Goal: Task Accomplishment & Management: Manage account settings

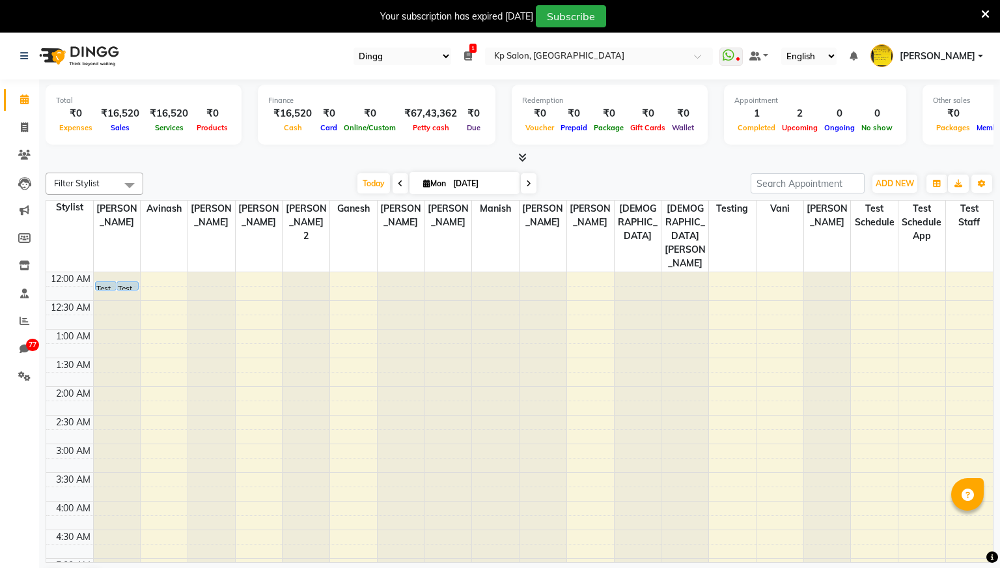
select select "28"
select select "en"
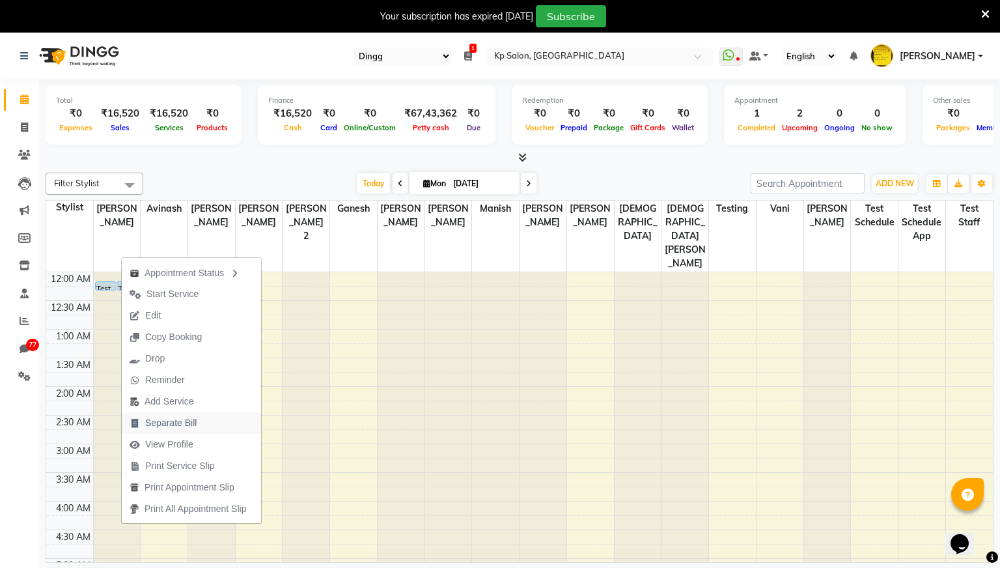
click at [174, 427] on span "Separate Bill" at bounding box center [170, 423] width 51 height 14
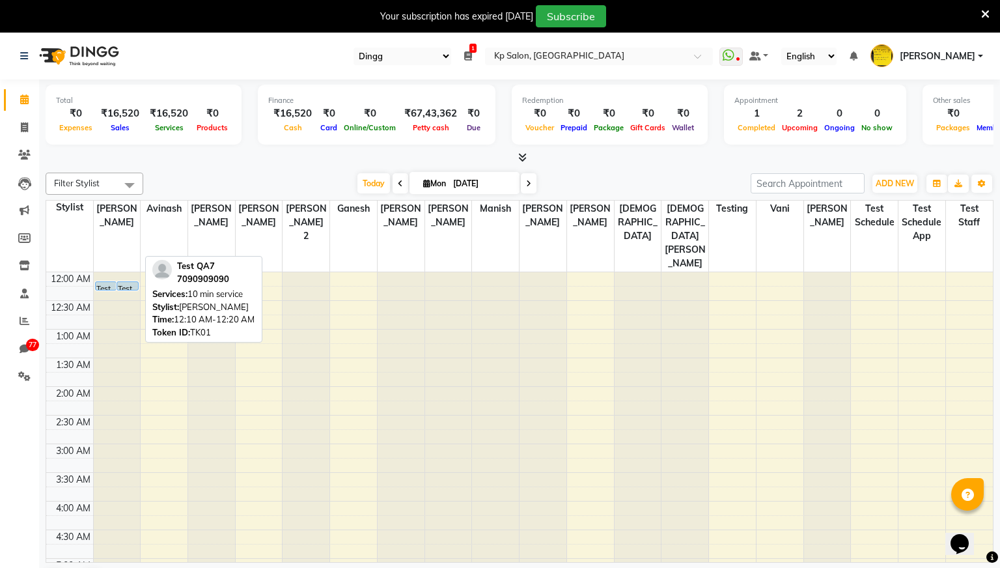
click at [134, 282] on div "Test QA7, TK01, 12:10 AM-12:20 AM, 10 min service" at bounding box center [127, 286] width 21 height 8
select select "5"
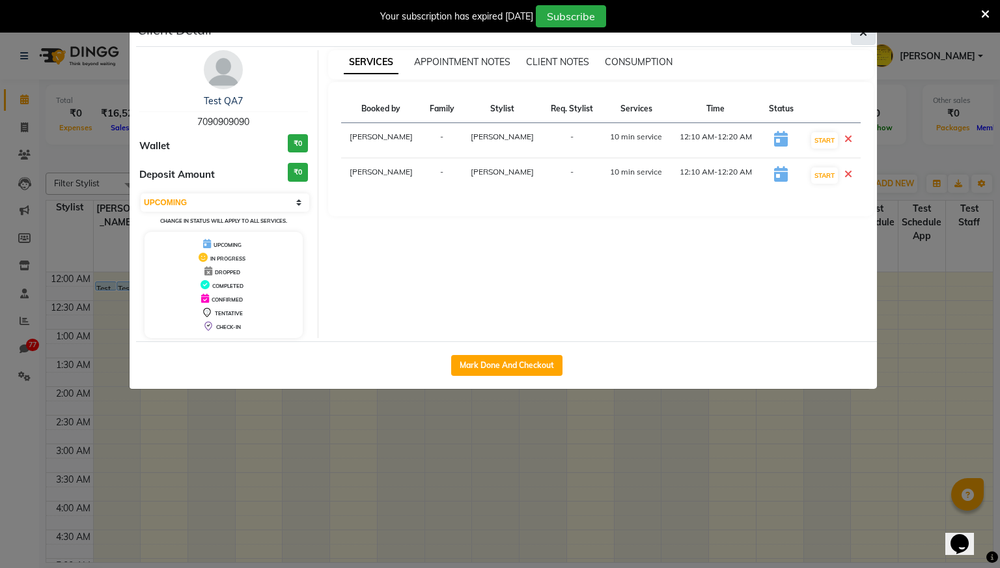
click at [863, 36] on icon "button" at bounding box center [864, 32] width 8 height 10
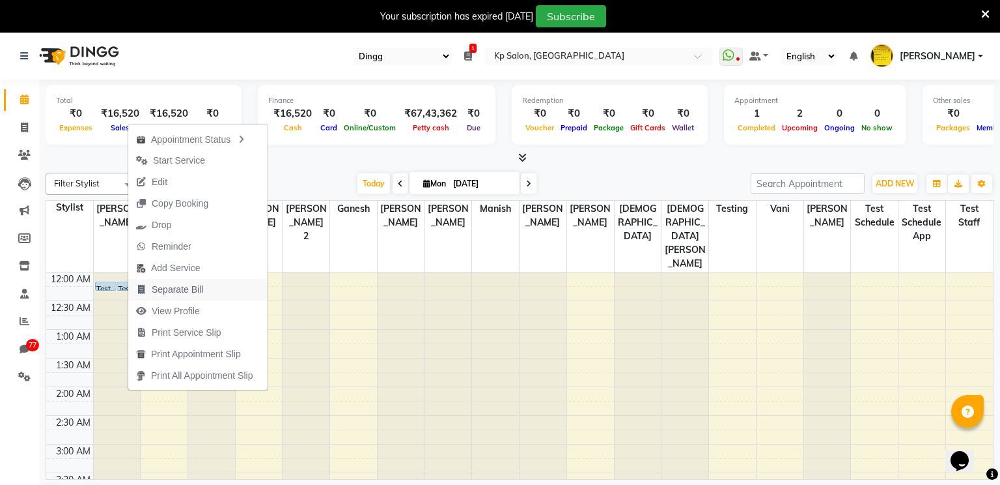
click at [186, 286] on span "Separate Bill" at bounding box center [177, 290] width 51 height 14
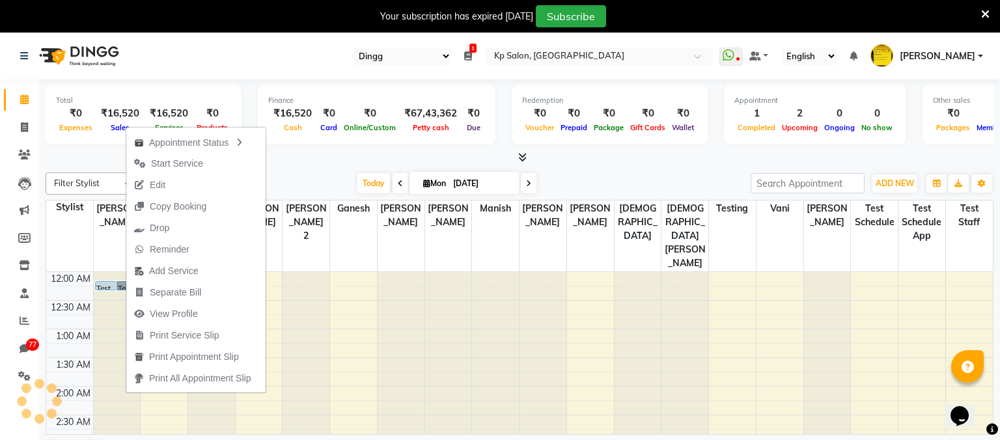
click at [120, 281] on link "Test QA7, TK01, 12:10 AM-12:20 AM, 10 min service" at bounding box center [128, 285] width 22 height 9
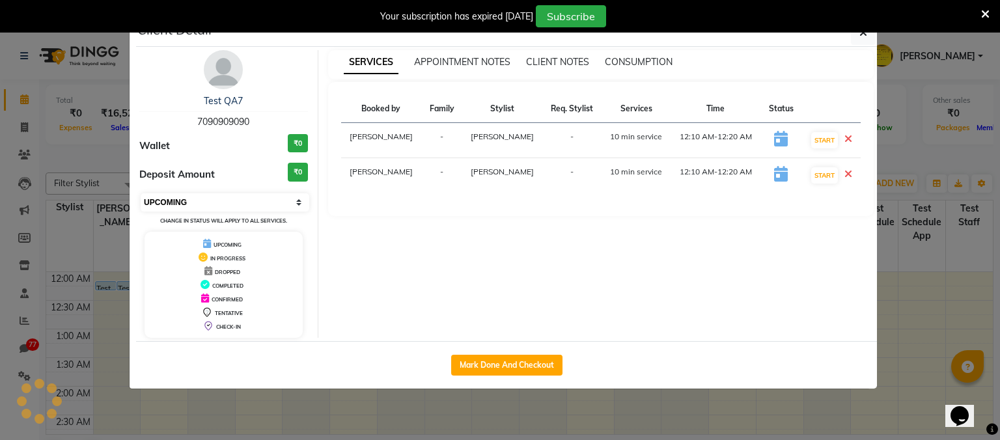
click at [297, 196] on select "Select IN SERVICE CONFIRMED TENTATIVE CHECK IN MARK DONE DROPPED UPCOMING" at bounding box center [225, 202] width 169 height 18
select select "6"
click at [141, 193] on select "Select IN SERVICE CONFIRMED TENTATIVE CHECK IN MARK DONE DROPPED UPCOMING" at bounding box center [225, 202] width 169 height 18
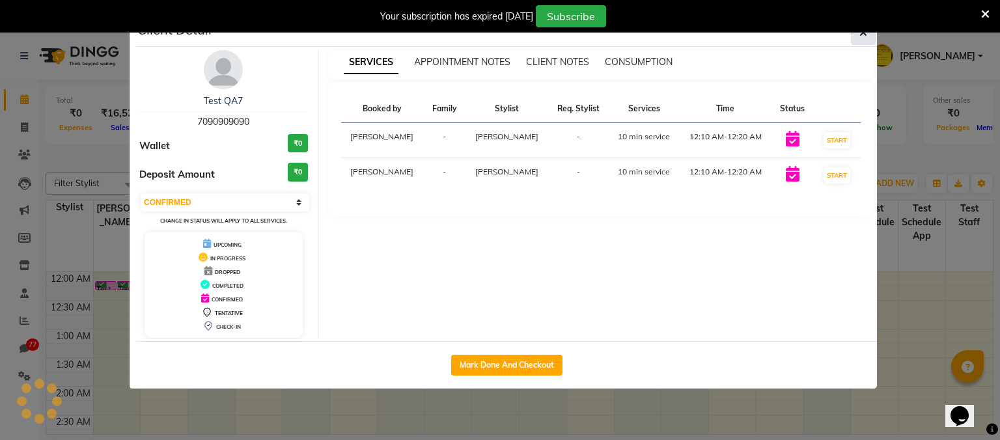
click at [862, 36] on icon "button" at bounding box center [864, 32] width 8 height 10
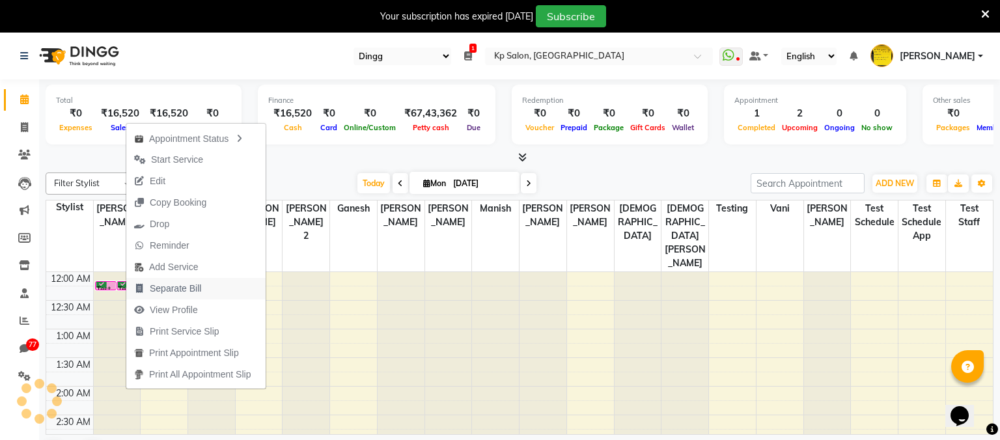
click at [180, 290] on span "Separate Bill" at bounding box center [175, 289] width 51 height 14
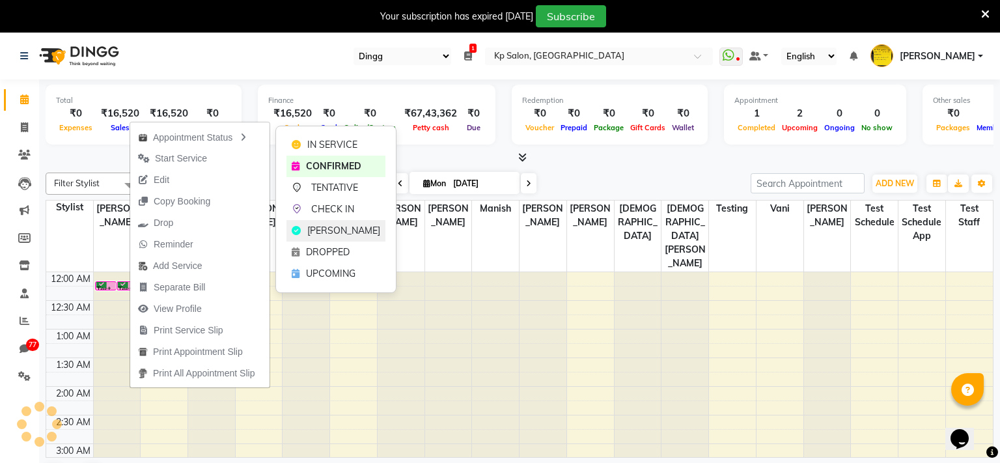
click at [329, 225] on span "[PERSON_NAME]" at bounding box center [343, 231] width 73 height 14
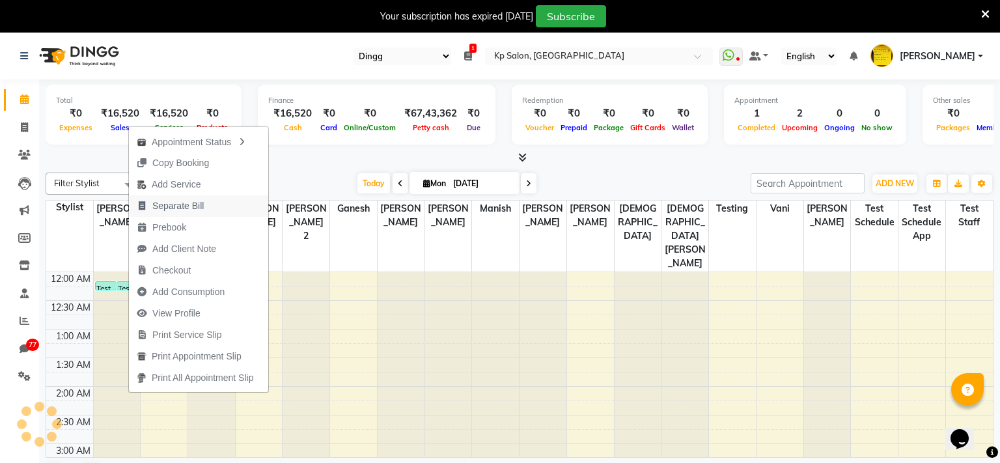
click at [188, 203] on span "Separate Bill" at bounding box center [177, 206] width 51 height 14
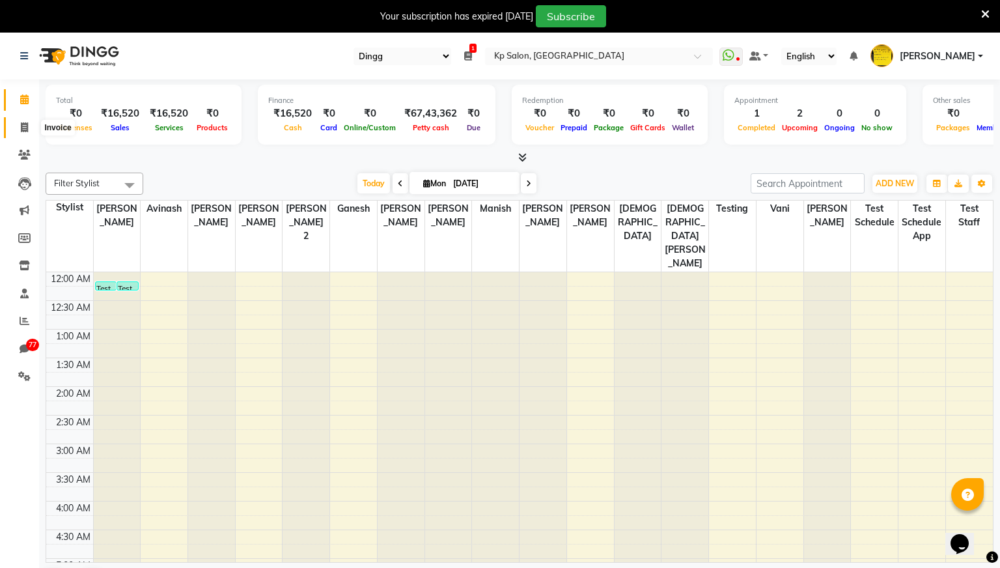
click at [19, 126] on span at bounding box center [24, 127] width 23 height 15
select select "service"
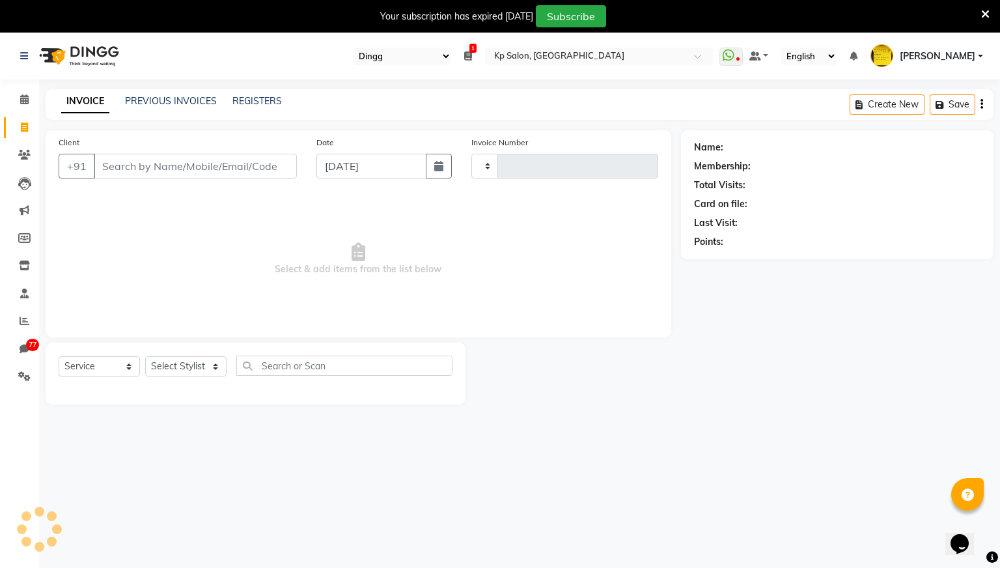
type input "0962"
select select "554"
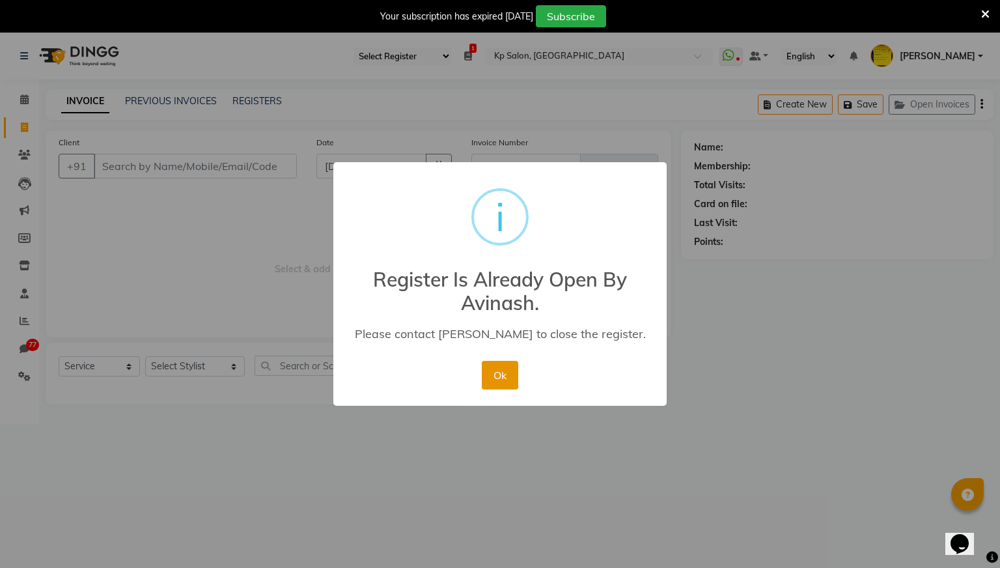
click at [502, 371] on button "Ok" at bounding box center [500, 375] width 36 height 29
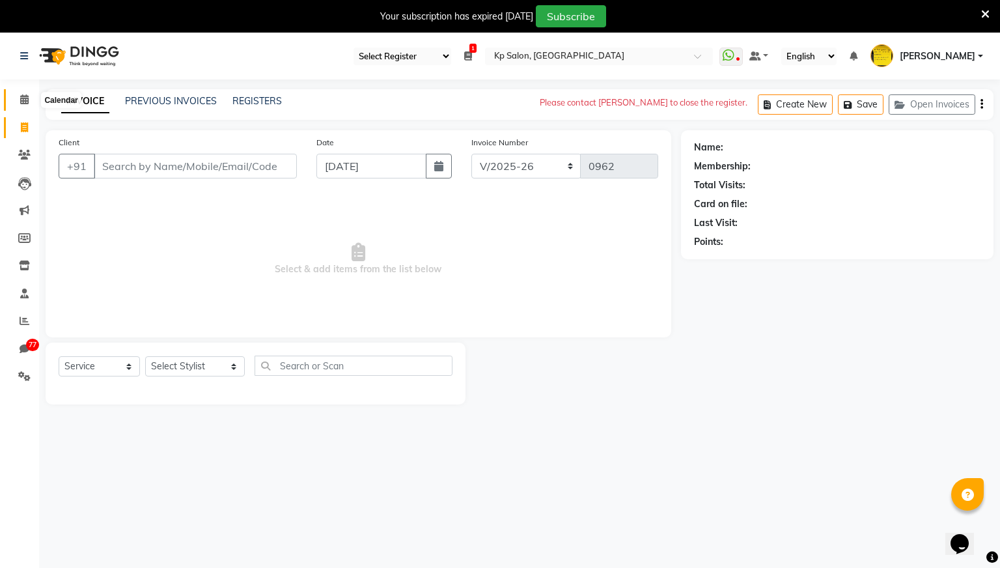
click at [23, 97] on icon at bounding box center [24, 99] width 8 height 10
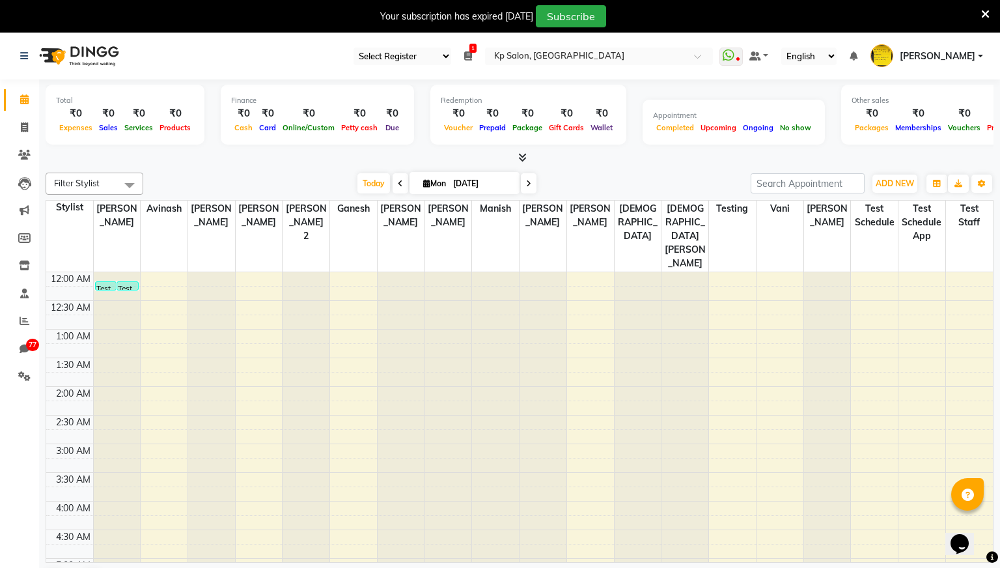
scroll to position [345, 0]
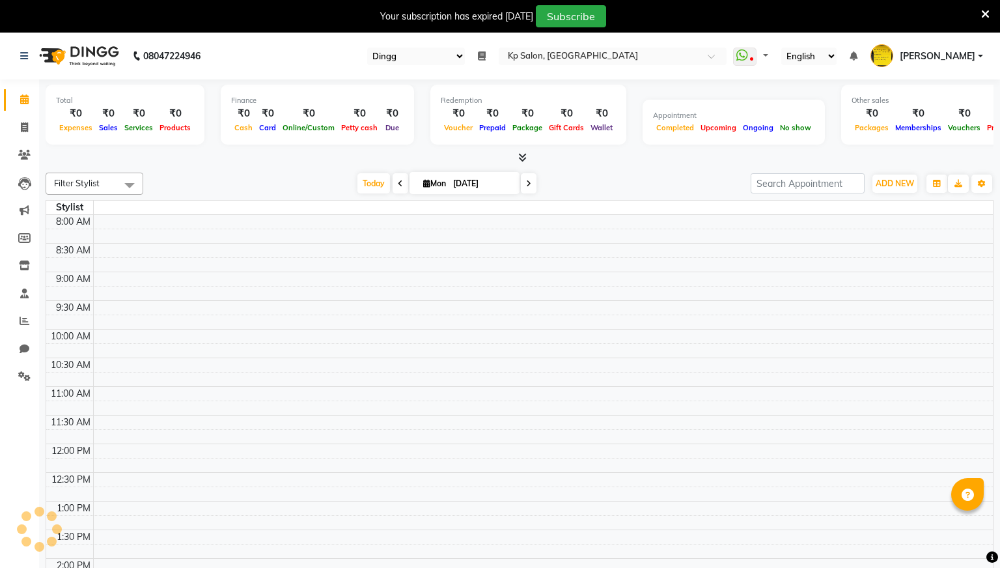
select select "28"
select select "en"
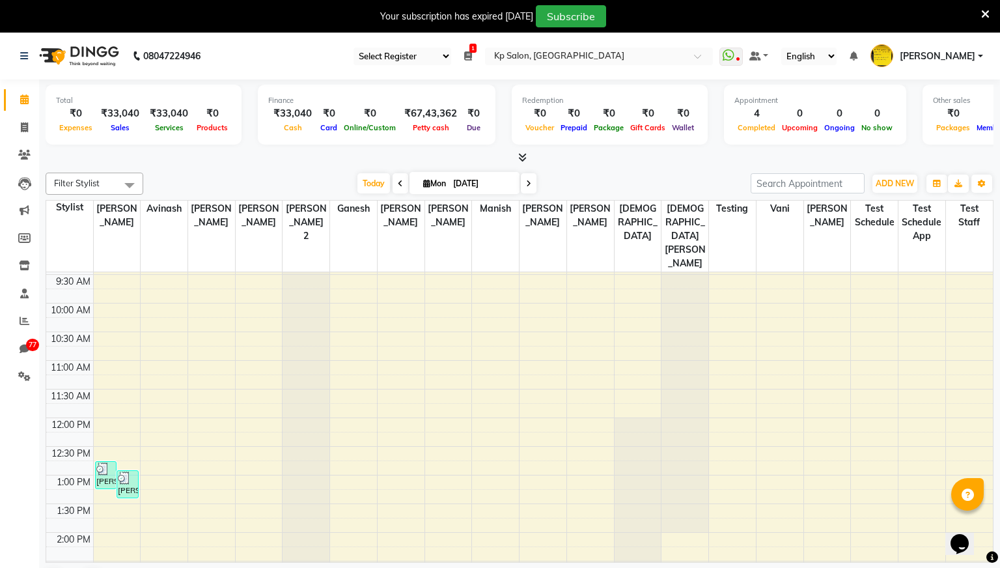
scroll to position [549, 0]
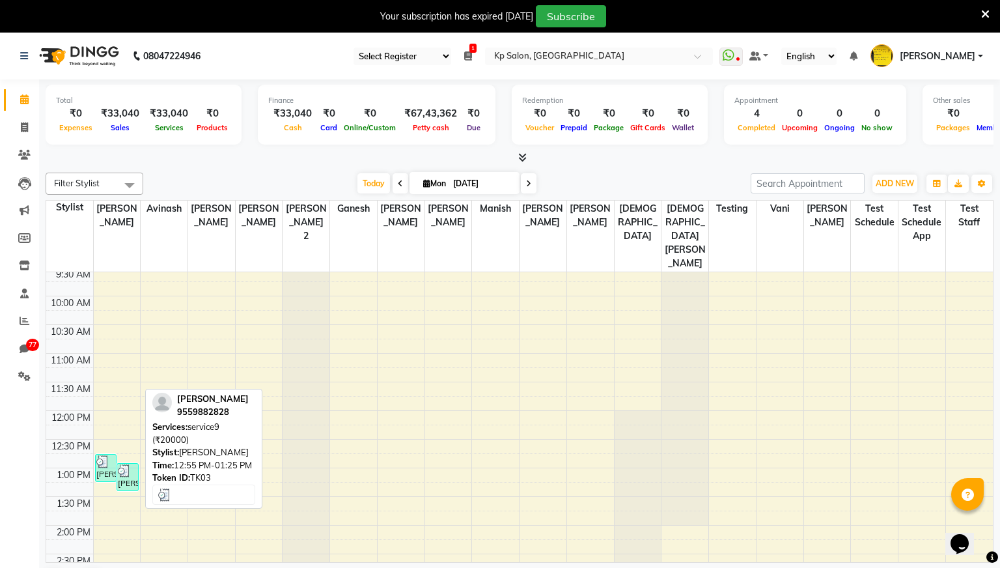
click at [130, 464] on div "[PERSON_NAME], TK03, 12:55 PM-01:25 PM, service9 (₹20000)" at bounding box center [127, 477] width 21 height 27
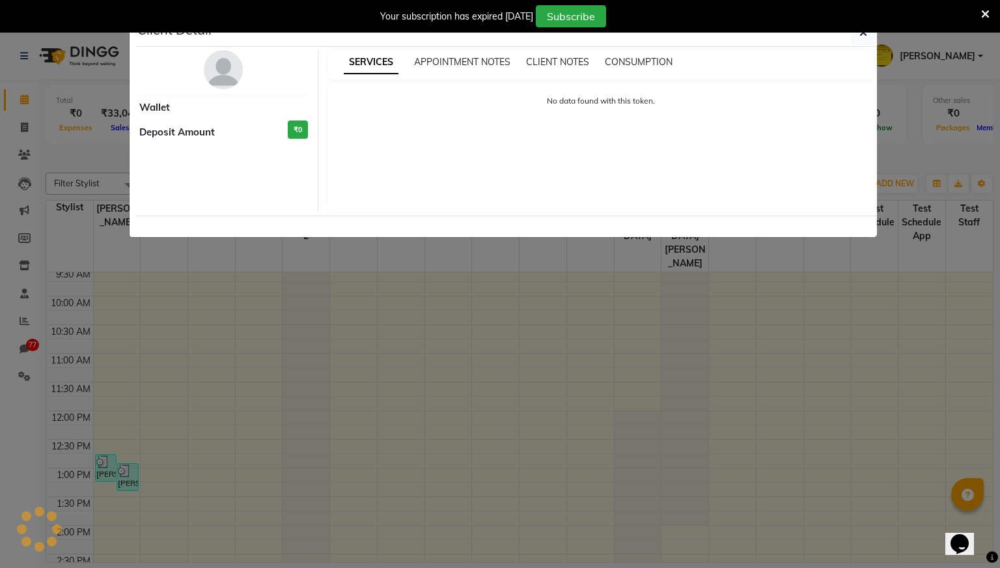
select select "3"
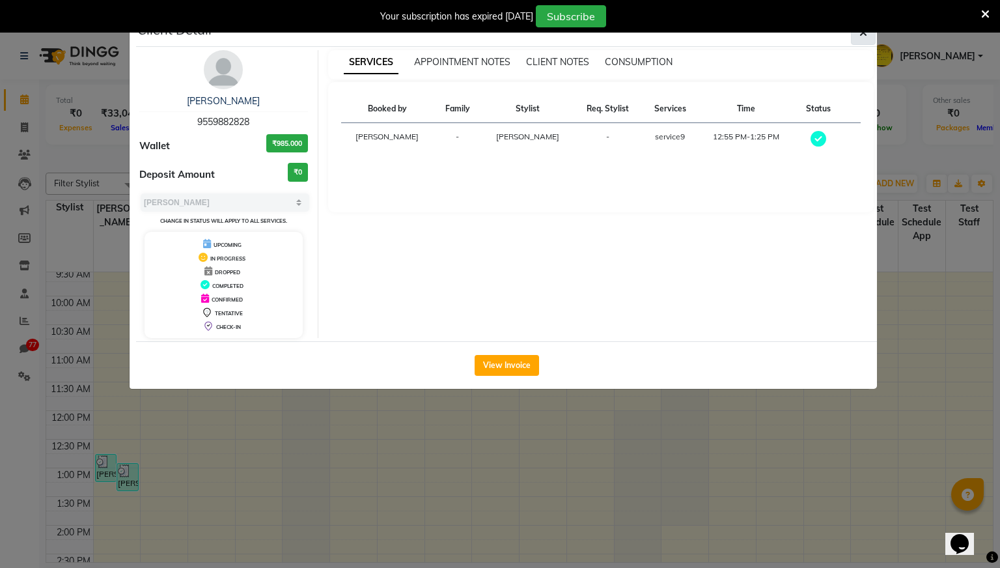
click at [864, 38] on span "button" at bounding box center [864, 32] width 8 height 13
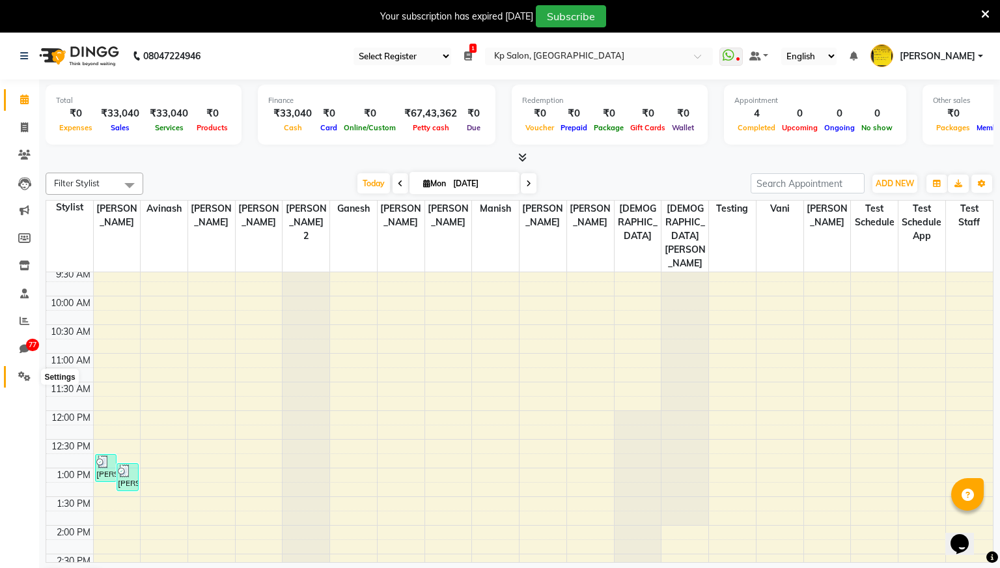
click at [25, 374] on icon at bounding box center [24, 376] width 12 height 10
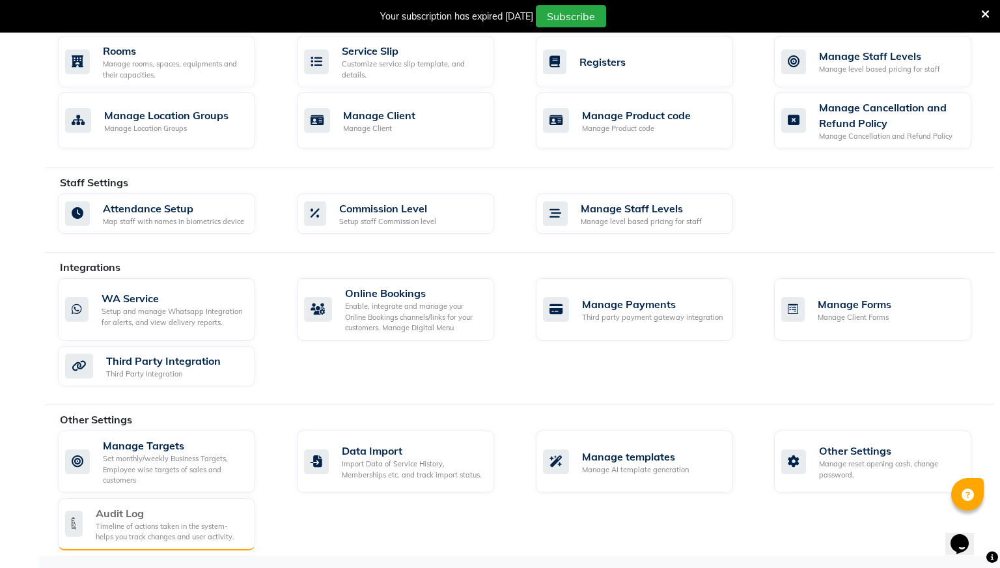
click at [158, 524] on div "Timeline of actions taken in the system- helps you track changes and user activ…" at bounding box center [170, 531] width 149 height 21
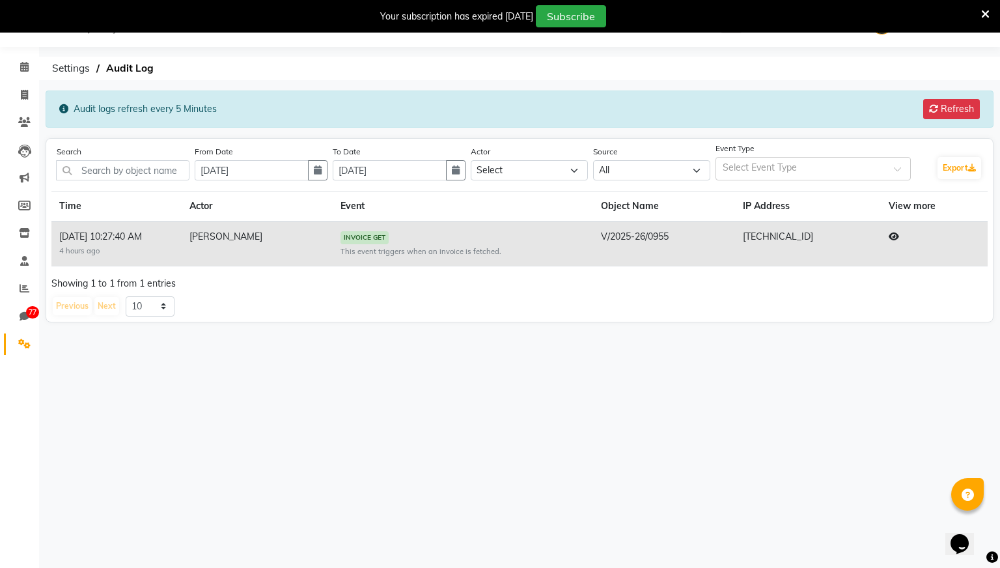
click at [889, 235] on icon at bounding box center [894, 236] width 10 height 9
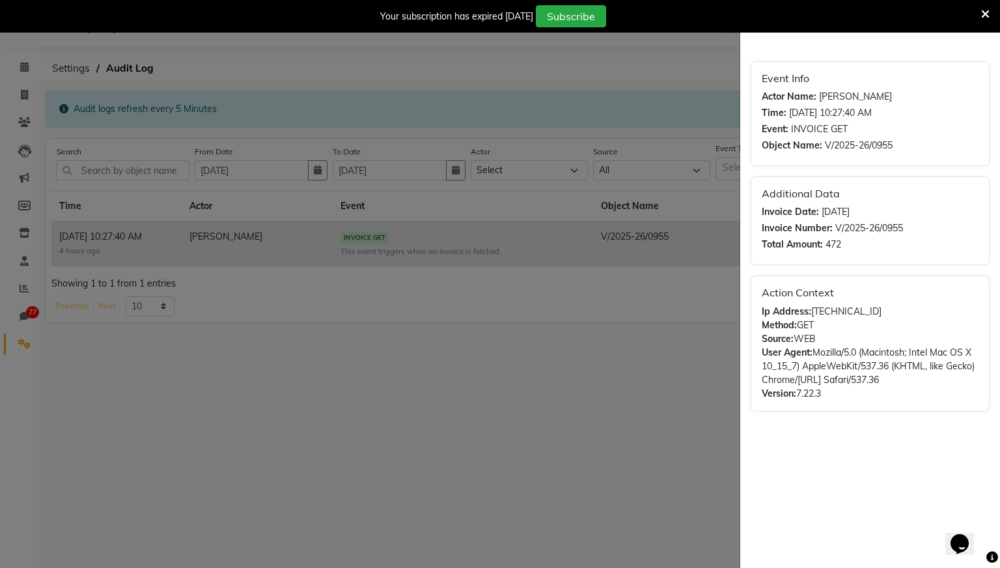
click at [983, 16] on icon at bounding box center [985, 14] width 8 height 12
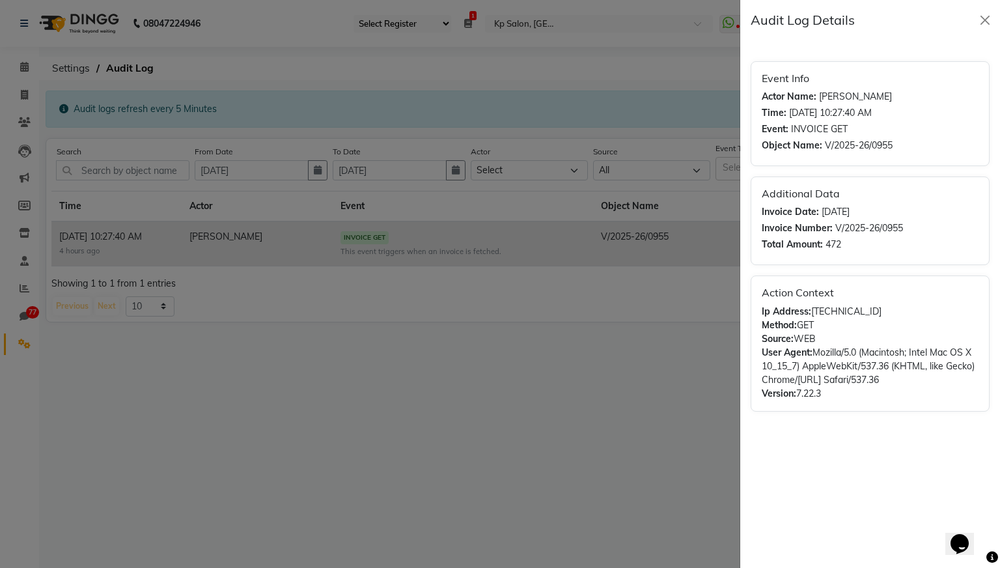
scroll to position [0, 0]
click at [983, 18] on button "Close" at bounding box center [986, 20] width 20 height 20
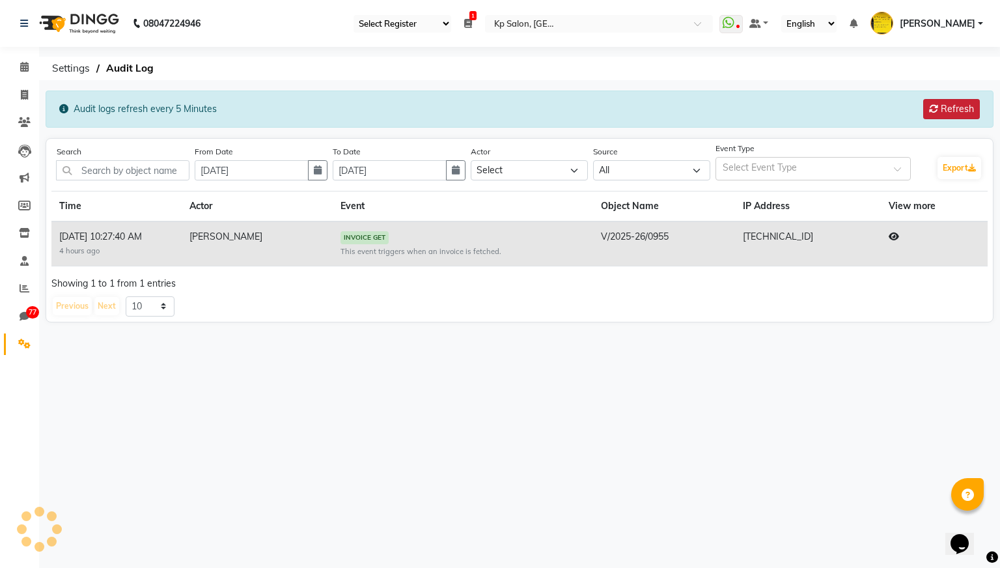
click at [938, 111] on button "Refresh" at bounding box center [951, 109] width 57 height 20
click at [951, 107] on button "Refresh" at bounding box center [951, 109] width 57 height 20
click at [158, 307] on select "10 20 50 100" at bounding box center [150, 306] width 49 height 20
select select "20"
click at [126, 296] on select "10 20 50 100" at bounding box center [150, 306] width 49 height 20
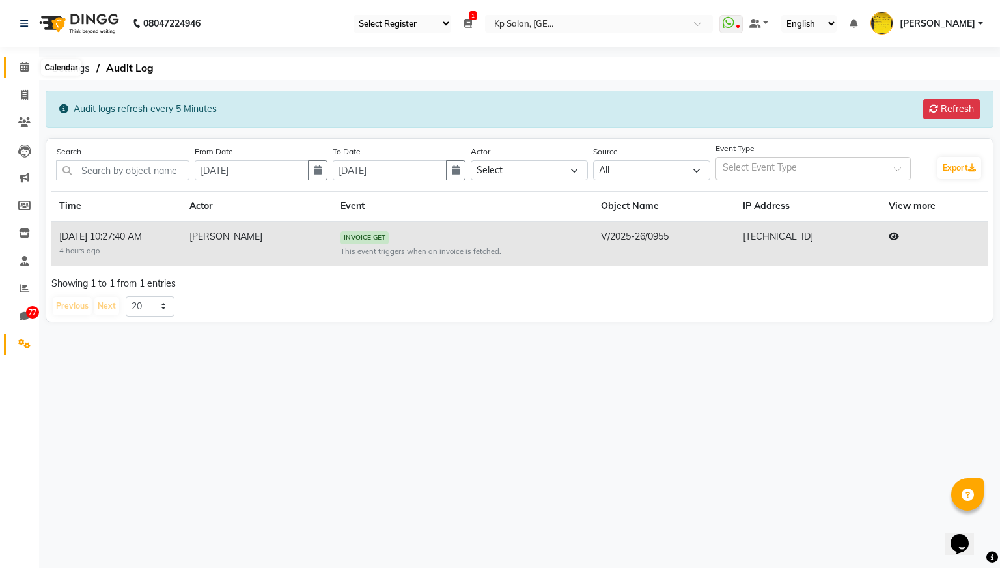
click at [22, 64] on icon at bounding box center [24, 67] width 8 height 10
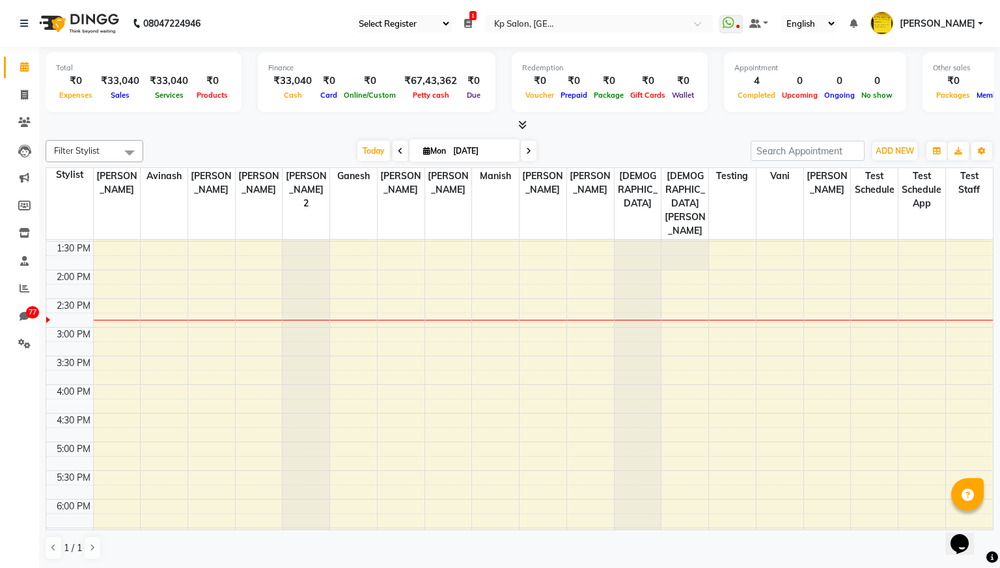
scroll to position [807, 0]
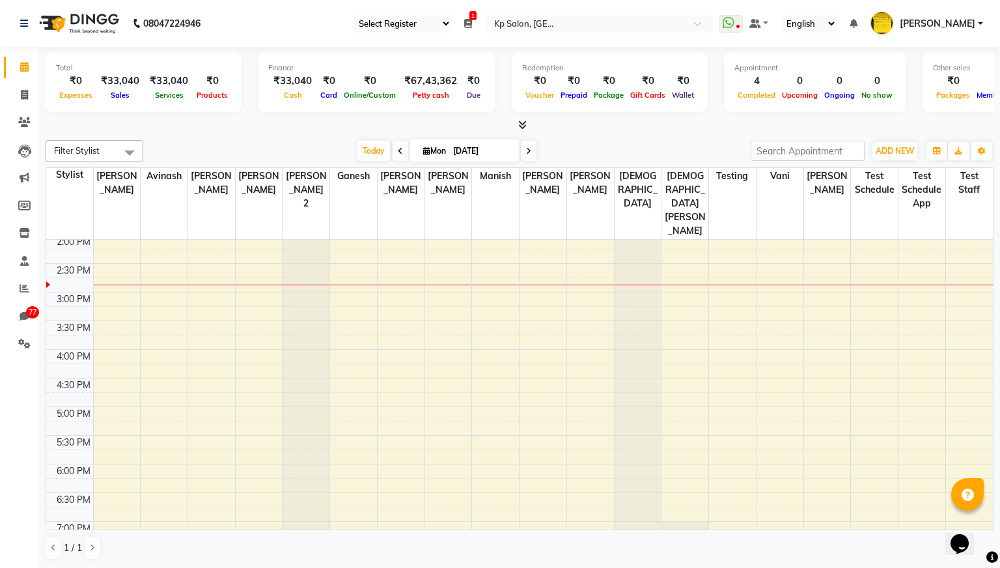
click at [474, 378] on div "12:00 AM 12:30 AM 1:00 AM 1:30 AM 2:00 AM 2:30 AM 3:00 AM 3:30 AM 4:00 AM 4:30 …" at bounding box center [519, 120] width 947 height 1375
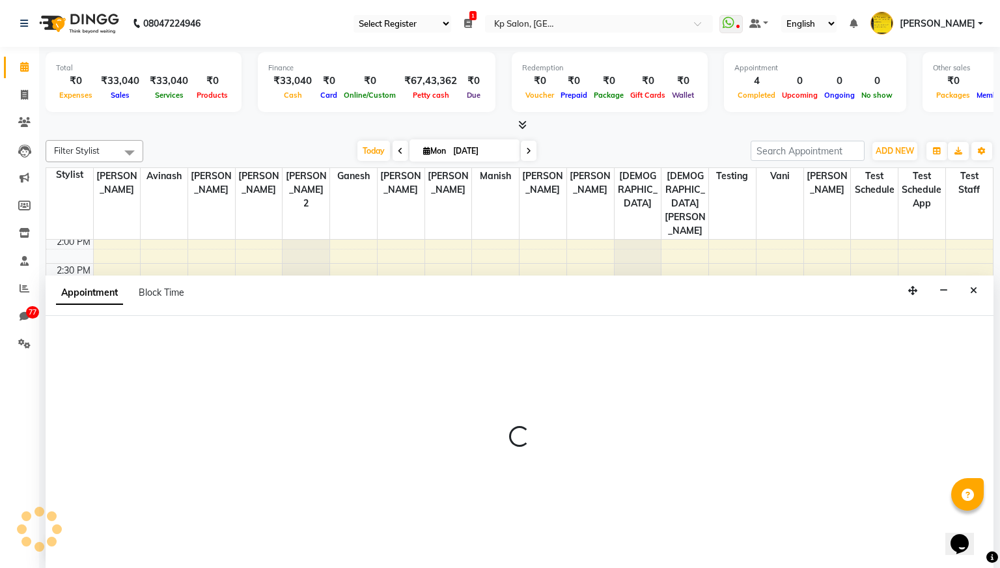
scroll to position [1, 0]
select select "1072"
select select "tentative"
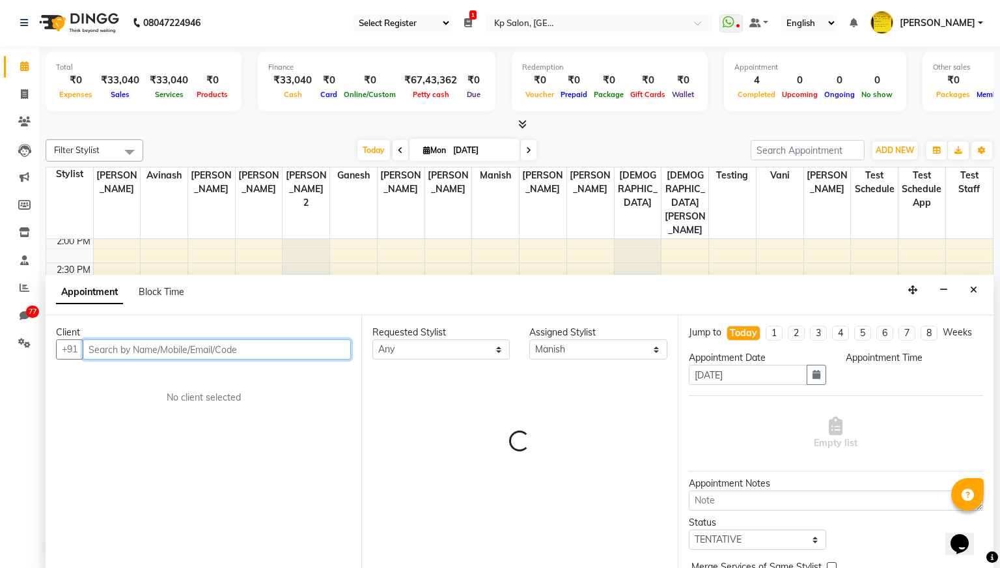
select select "1005"
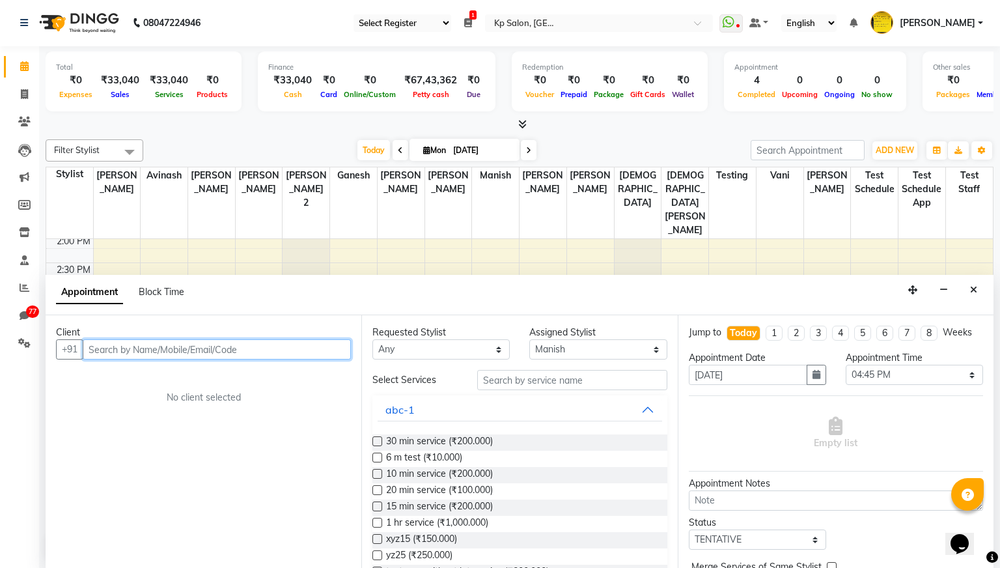
click at [190, 348] on input "text" at bounding box center [217, 349] width 268 height 20
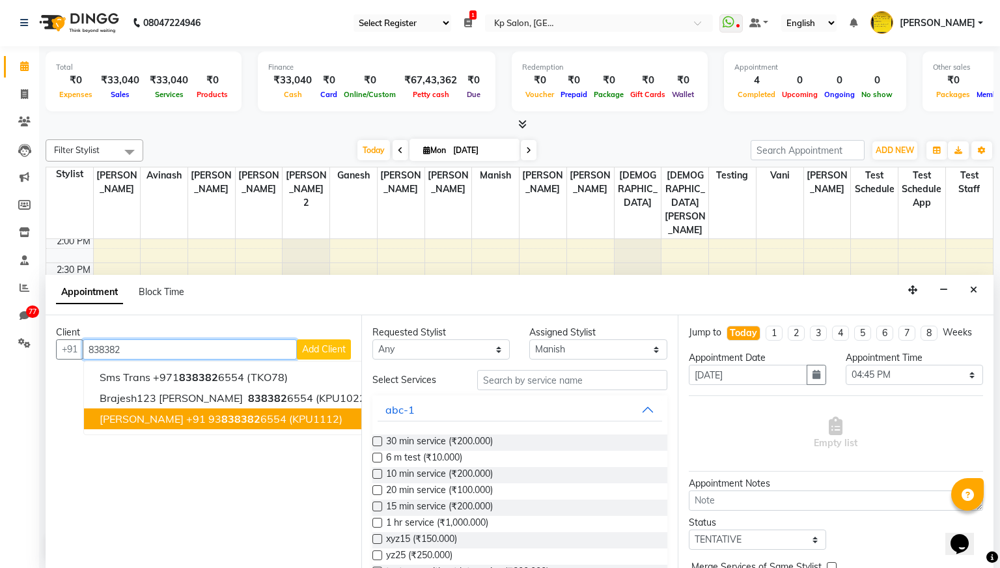
click at [194, 430] on ngb-typeahead-window "sms trans +971 838382 6554 (TKO78) brajesh123 patel 838382 6554 (KPU1022) Braje…" at bounding box center [235, 398] width 305 height 74
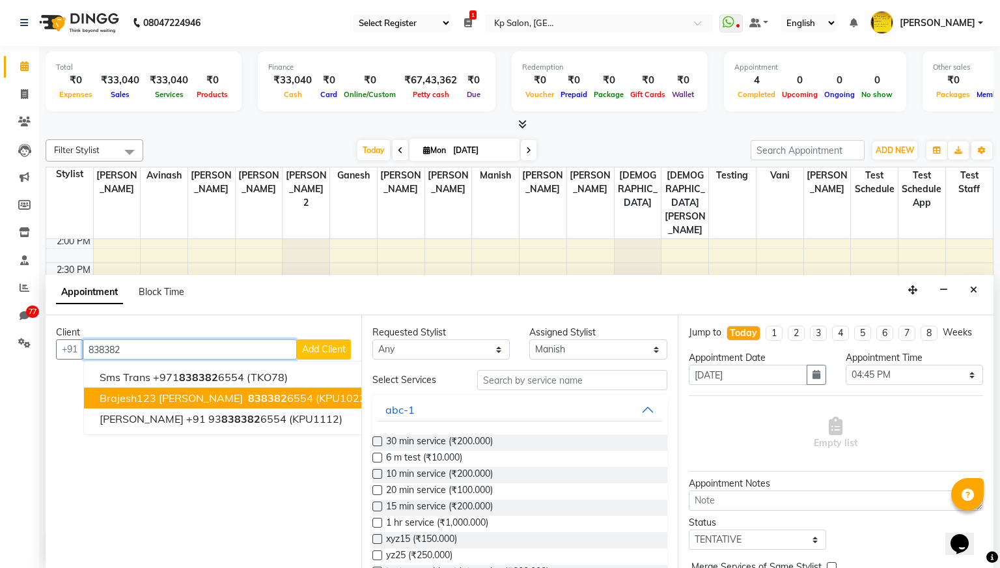
click at [248, 396] on ngb-highlight "838382 6554" at bounding box center [280, 397] width 68 height 13
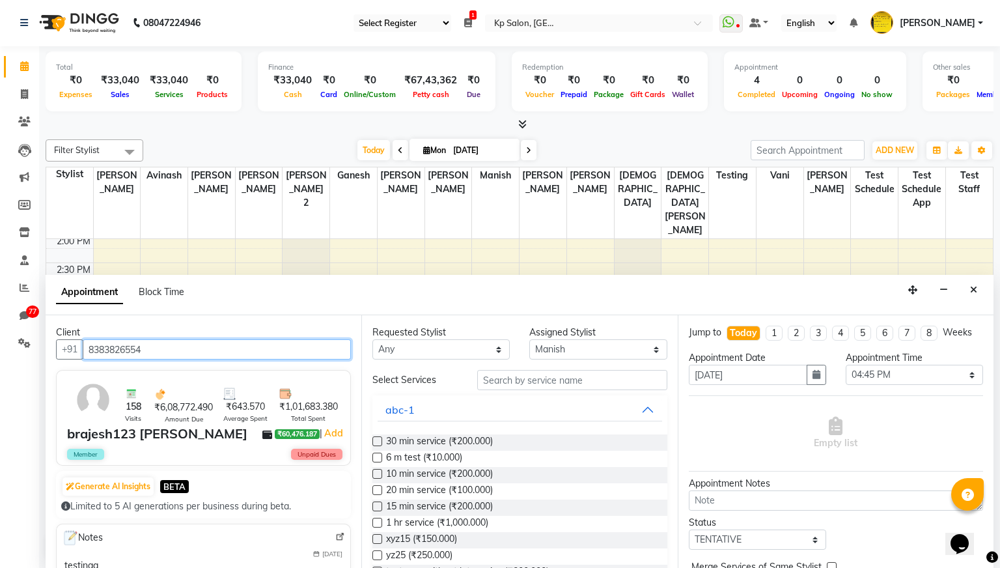
type input "8383826554"
click at [378, 509] on label at bounding box center [378, 506] width 10 height 10
click at [378, 509] on input "checkbox" at bounding box center [377, 507] width 8 height 8
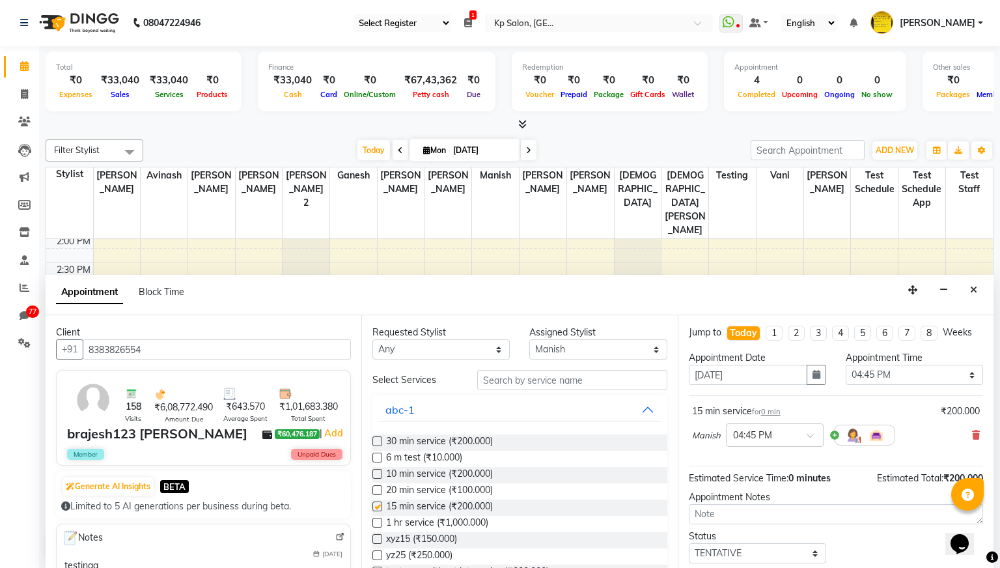
checkbox input "false"
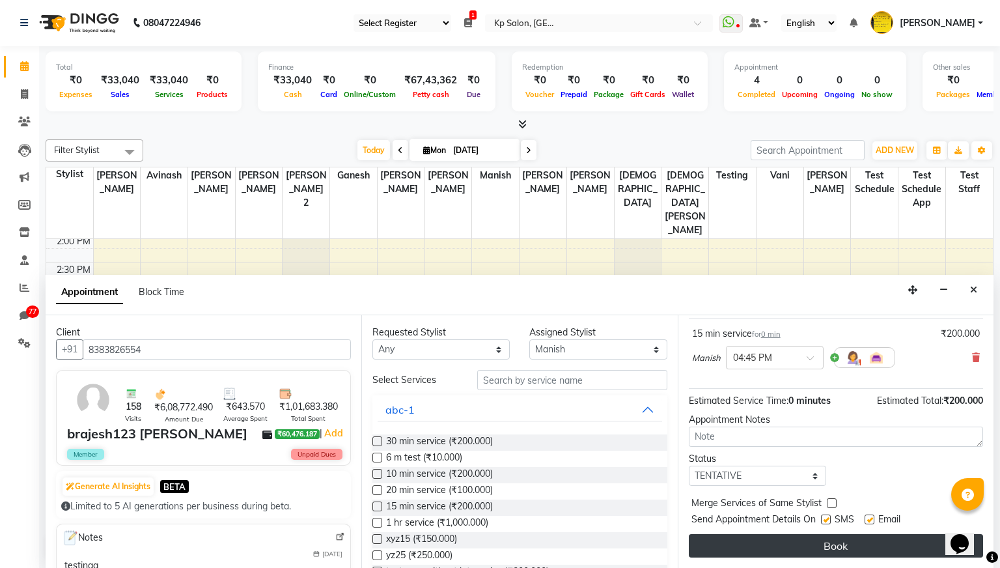
click at [815, 544] on button "Book" at bounding box center [836, 545] width 294 height 23
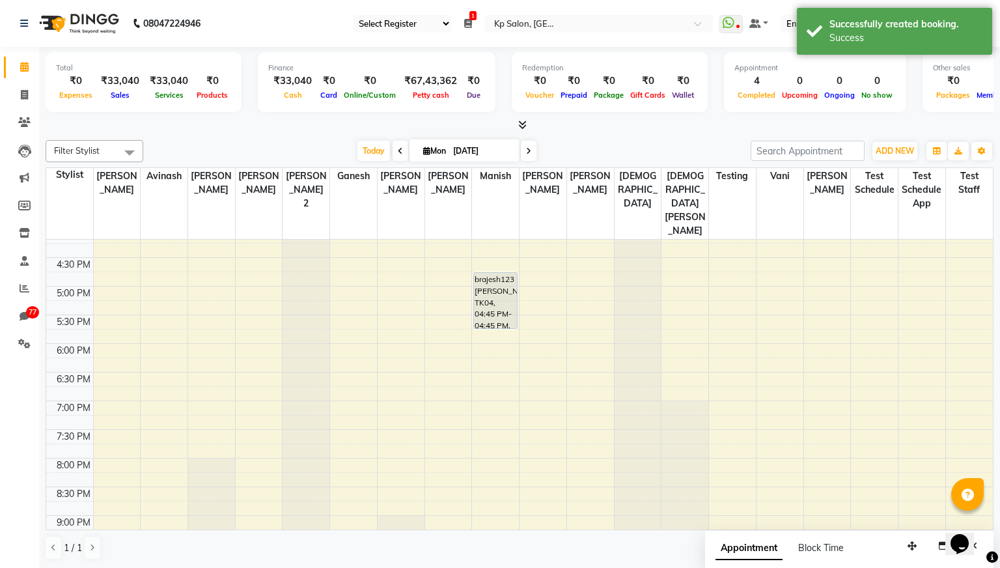
scroll to position [933, 0]
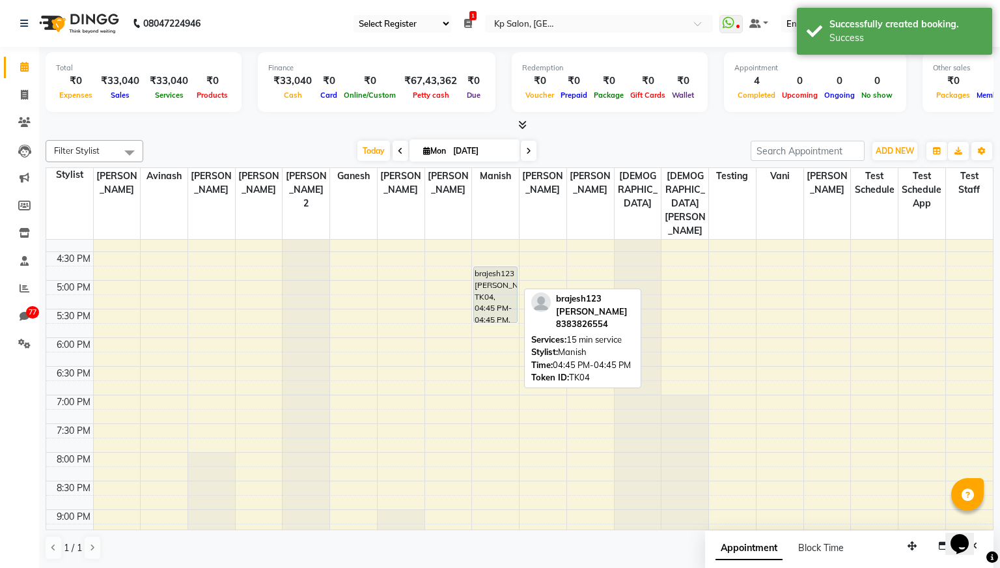
click at [494, 290] on div "brajesh123 patel, TK04, 04:45 PM-04:45 PM, 15 min service" at bounding box center [495, 294] width 43 height 55
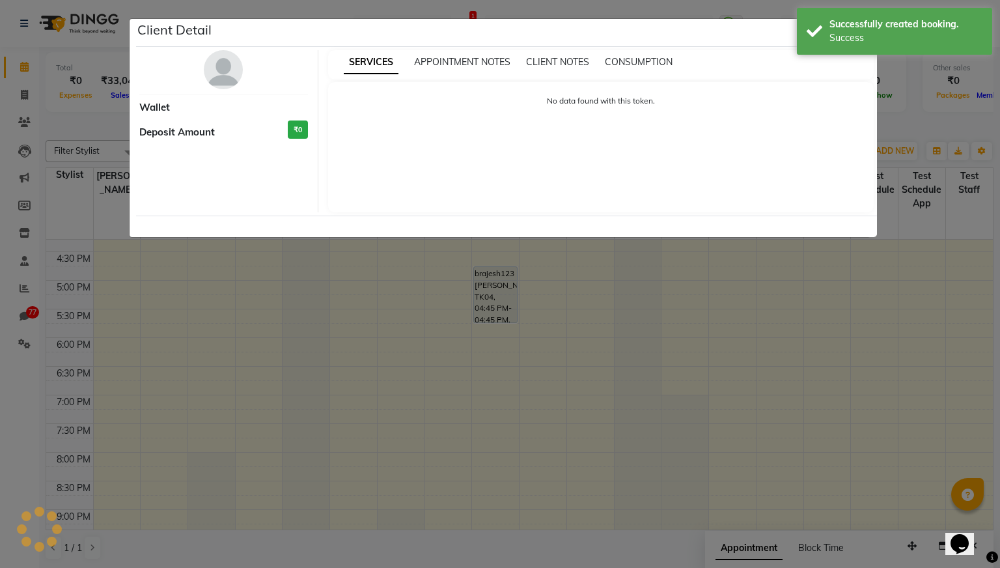
select select "7"
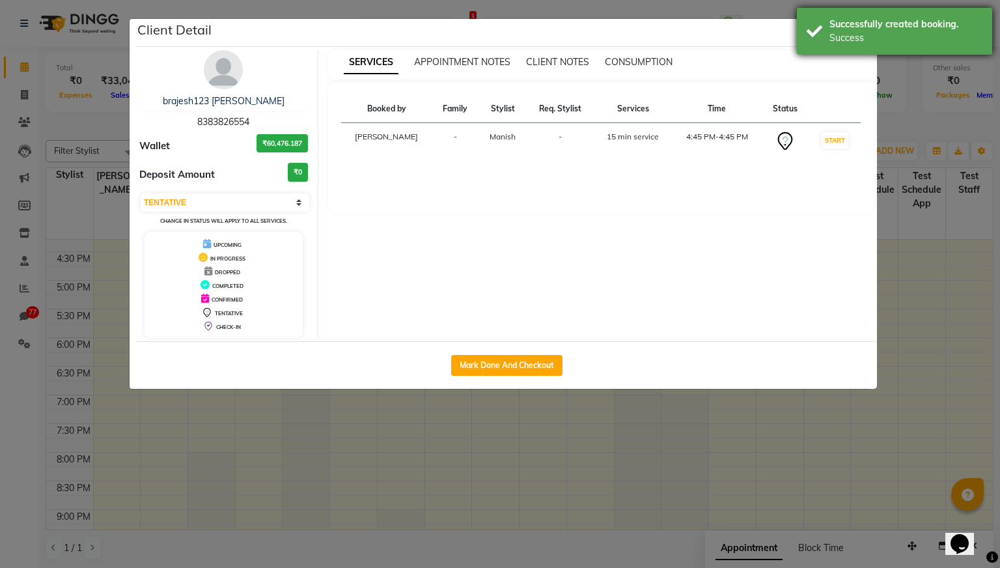
click at [817, 26] on div "Successfully created booking. Success" at bounding box center [894, 31] width 195 height 47
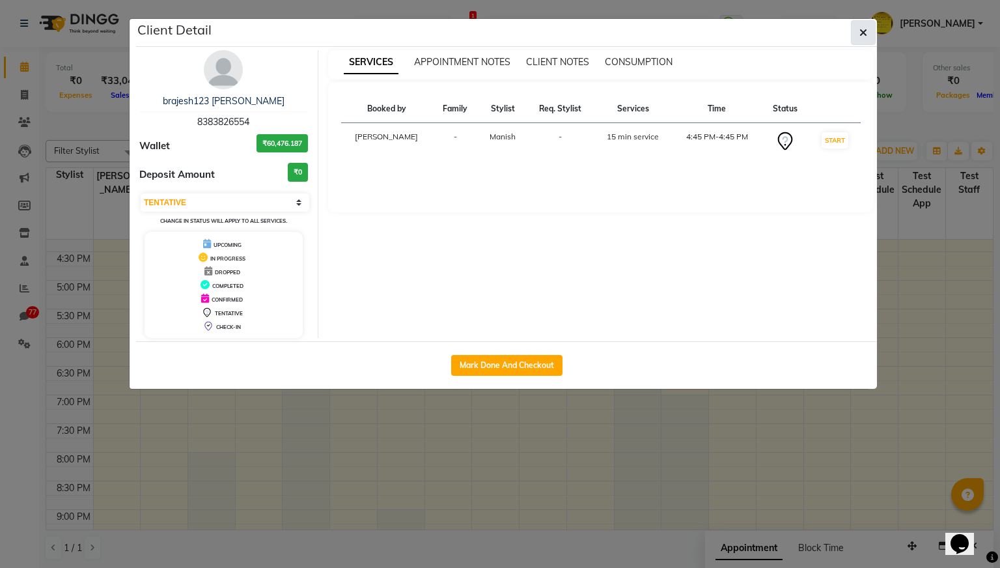
click at [863, 33] on icon "button" at bounding box center [864, 32] width 8 height 10
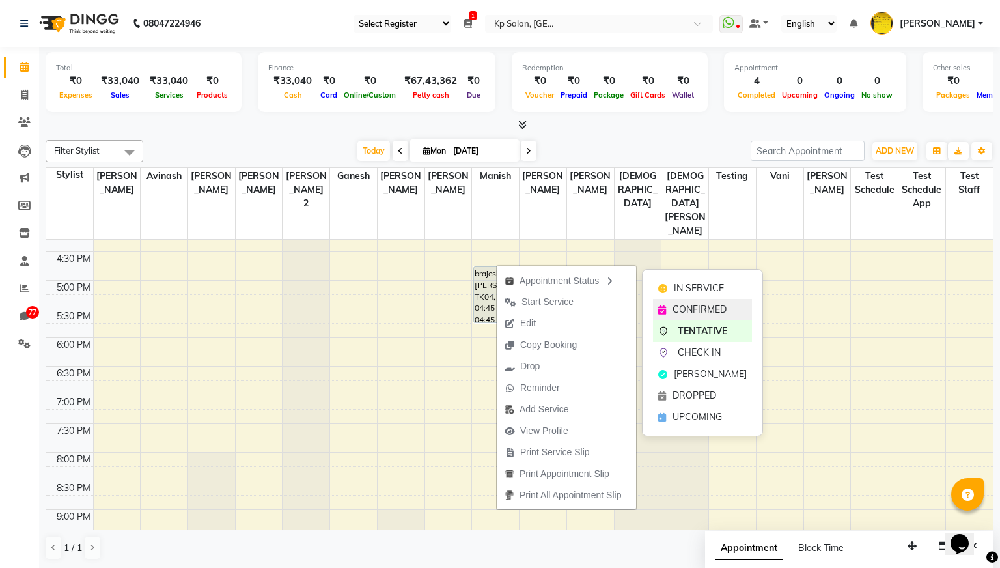
click at [698, 309] on span "CONFIRMED" at bounding box center [700, 310] width 54 height 14
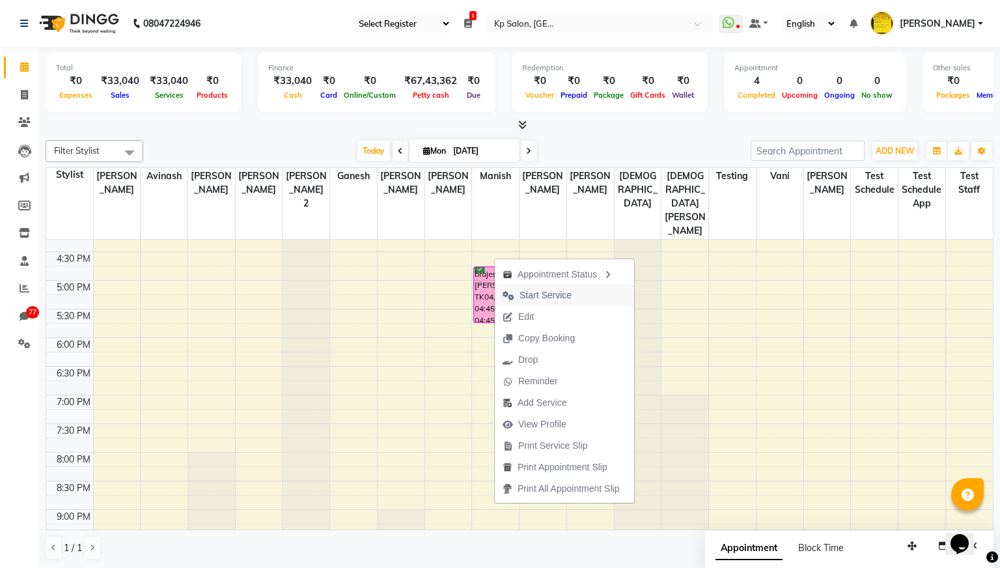
click at [563, 294] on span "Start Service" at bounding box center [546, 296] width 52 height 14
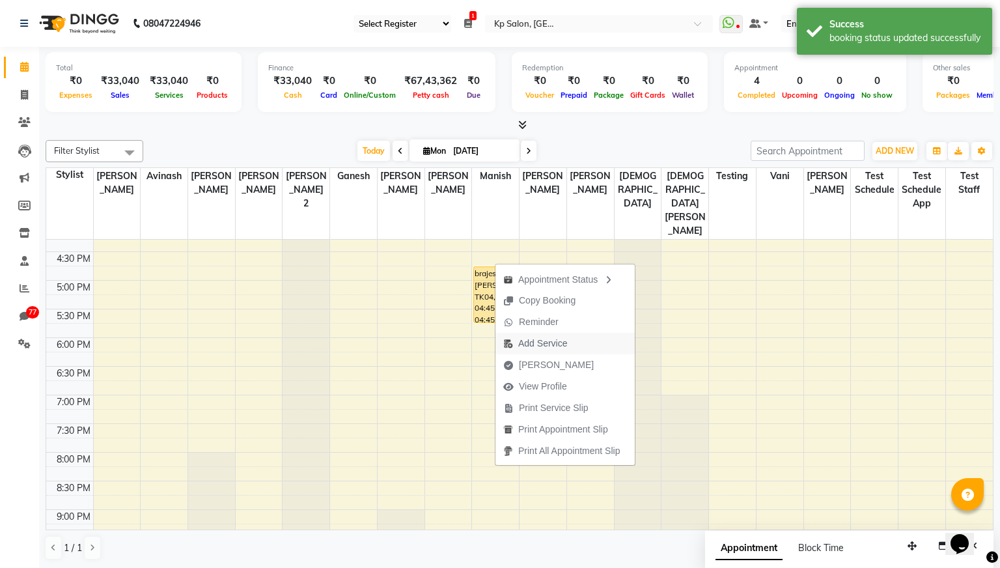
click at [560, 343] on span "Add Service" at bounding box center [542, 344] width 49 height 14
select select "1072"
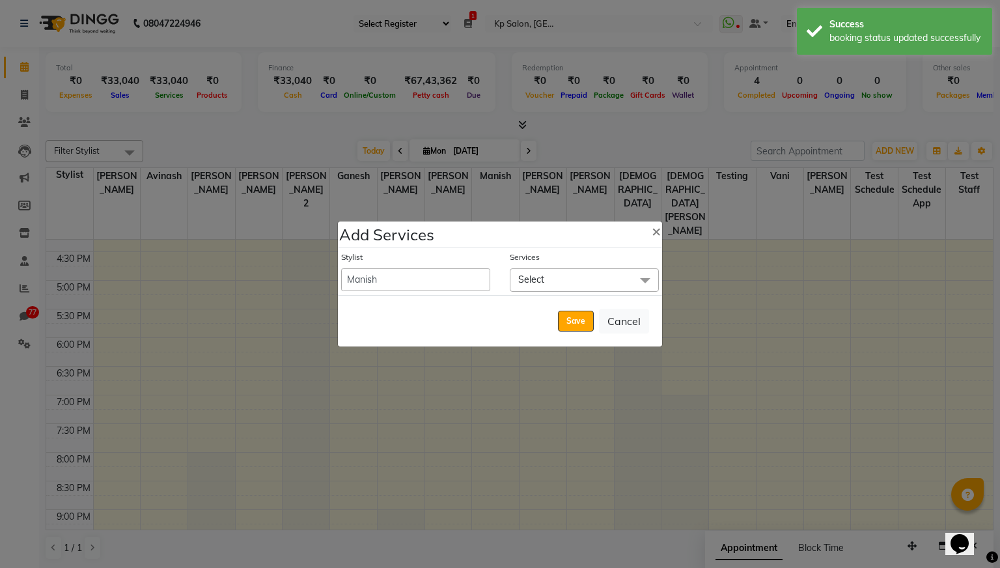
click at [601, 277] on span "Select" at bounding box center [584, 279] width 149 height 23
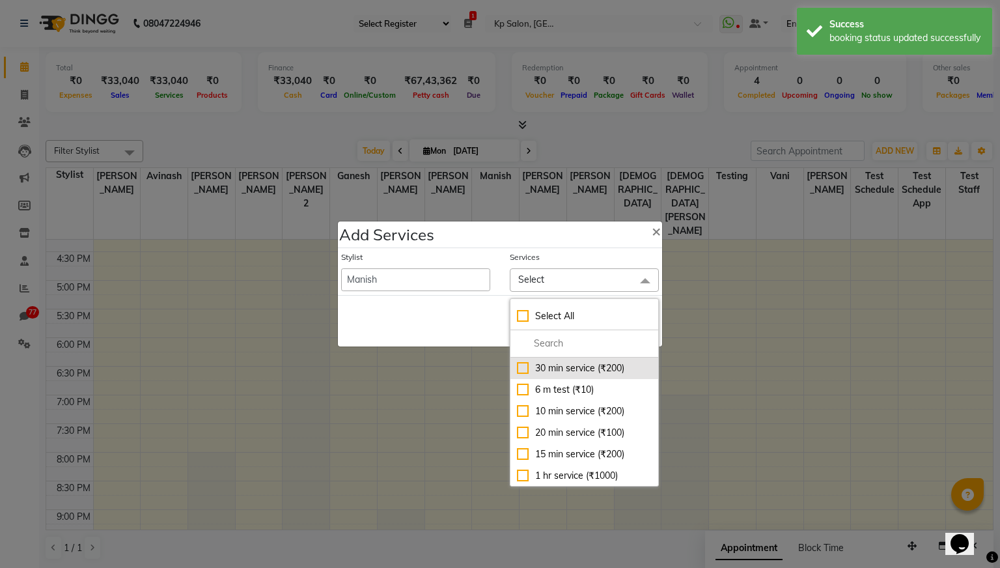
click at [550, 371] on div "30 min service (₹200)" at bounding box center [584, 368] width 135 height 14
checkbox input "true"
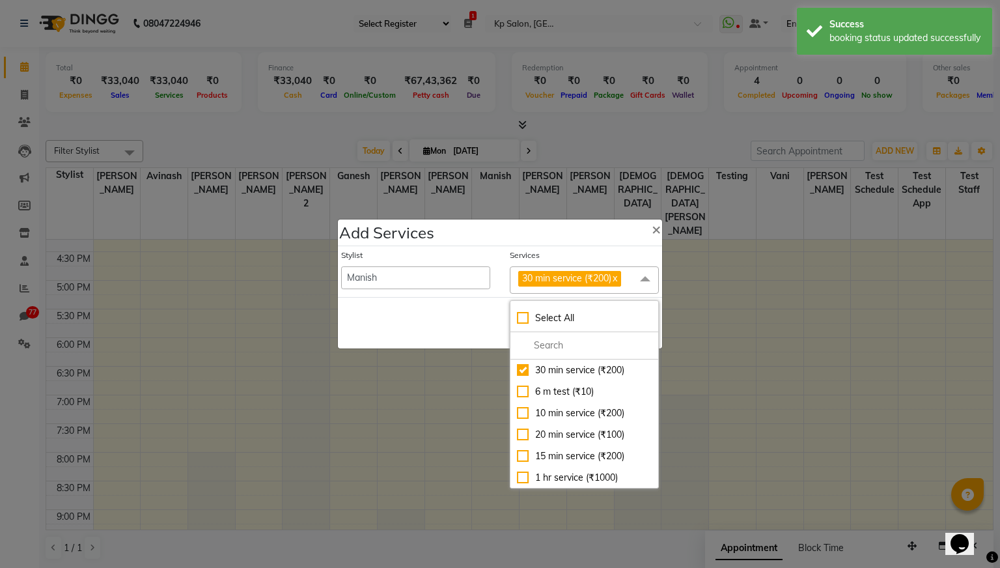
click at [430, 305] on div "Save Cancel" at bounding box center [500, 322] width 324 height 51
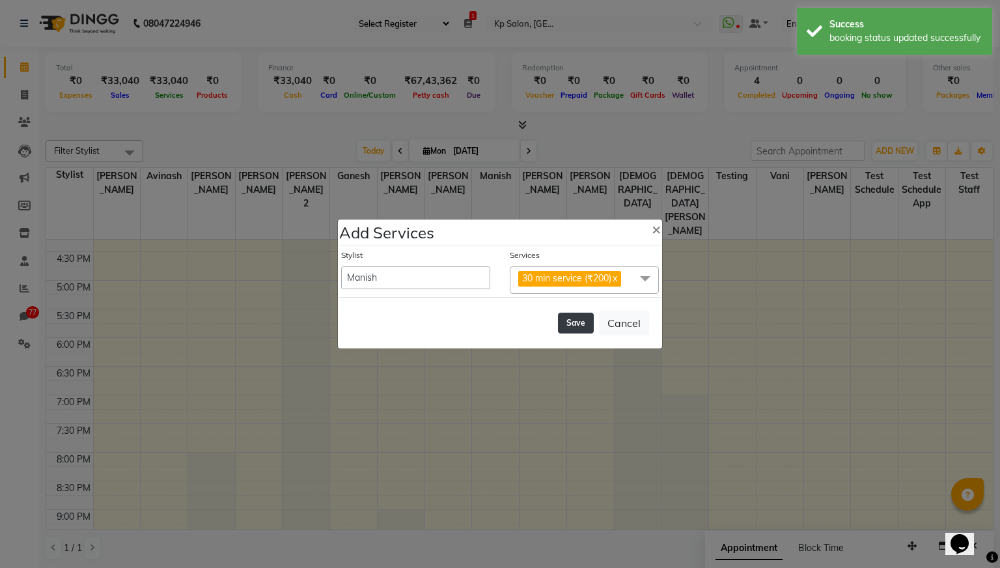
click at [574, 327] on button "Save" at bounding box center [576, 323] width 36 height 21
select select "1019"
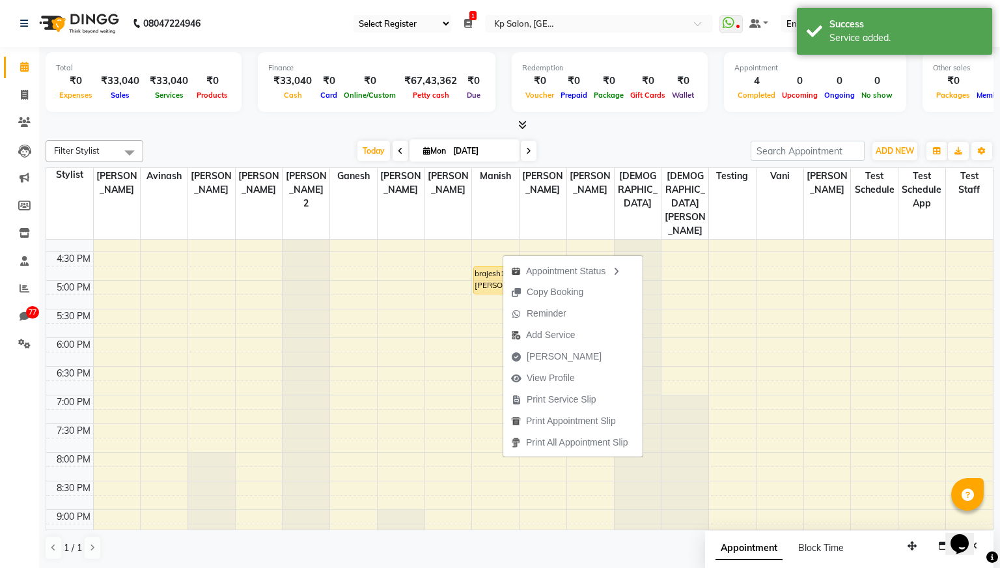
click at [10, 401] on div "Calendar Invoice Clients Leads Marketing Members Inventory Staff Reports 77 Cha…" at bounding box center [88, 293] width 176 height 512
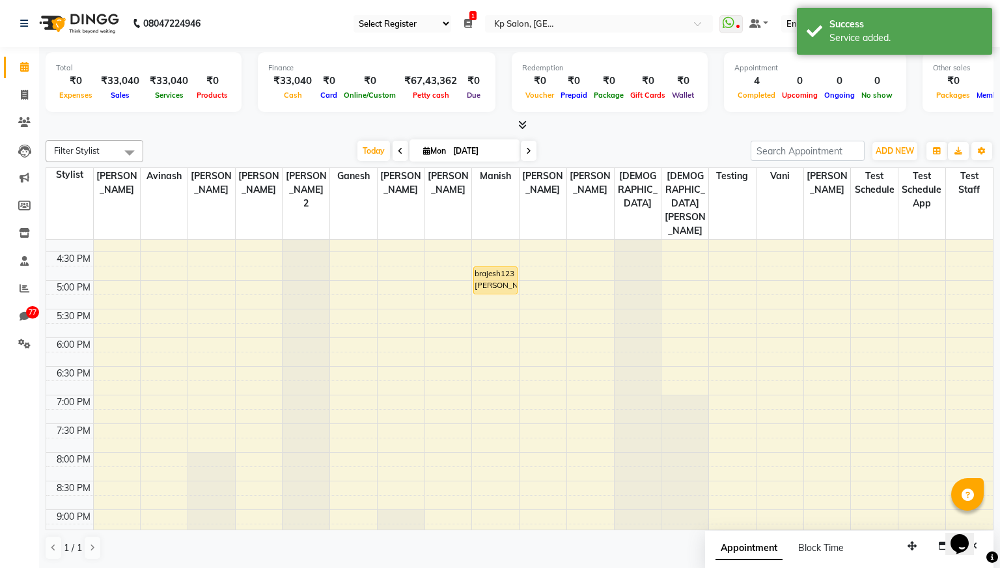
click at [714, 5] on nav "08047224946 Select Register Reg 1 Dingg R 2 Cache Test Pj Register 2 Register 3…" at bounding box center [500, 23] width 1000 height 47
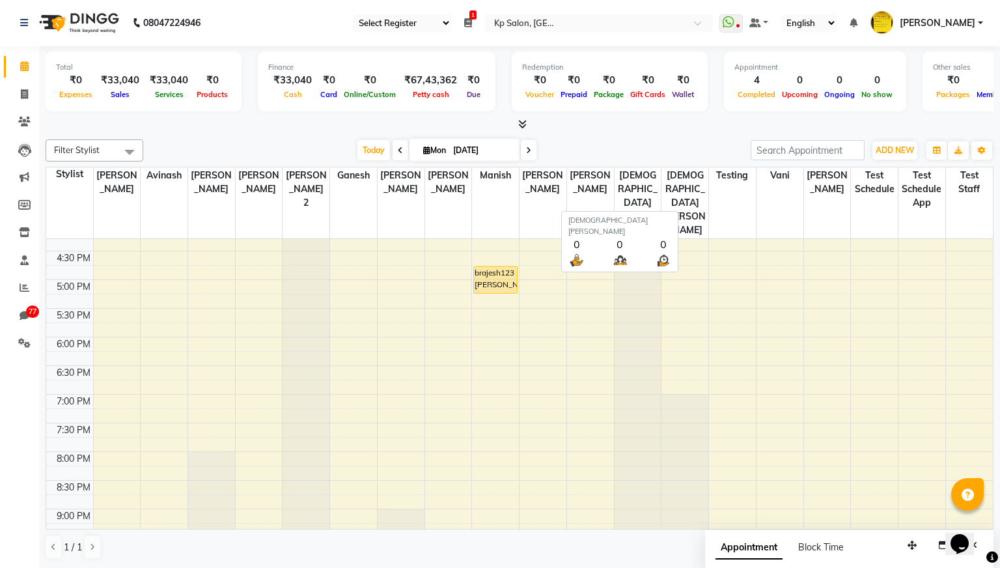
scroll to position [0, 0]
click at [25, 348] on icon at bounding box center [24, 344] width 12 height 10
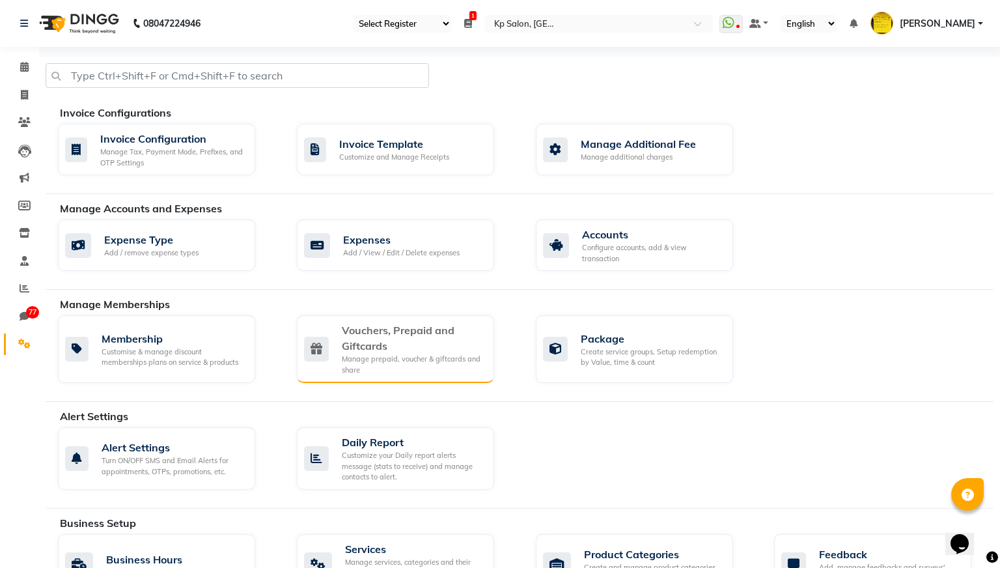
scroll to position [565, 0]
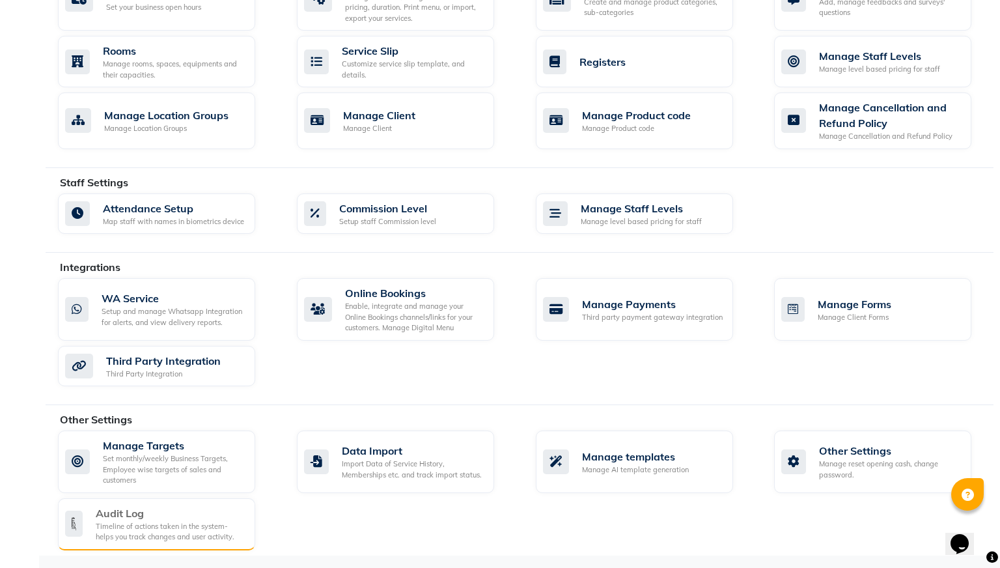
click at [130, 513] on div "Audit Log" at bounding box center [170, 513] width 149 height 16
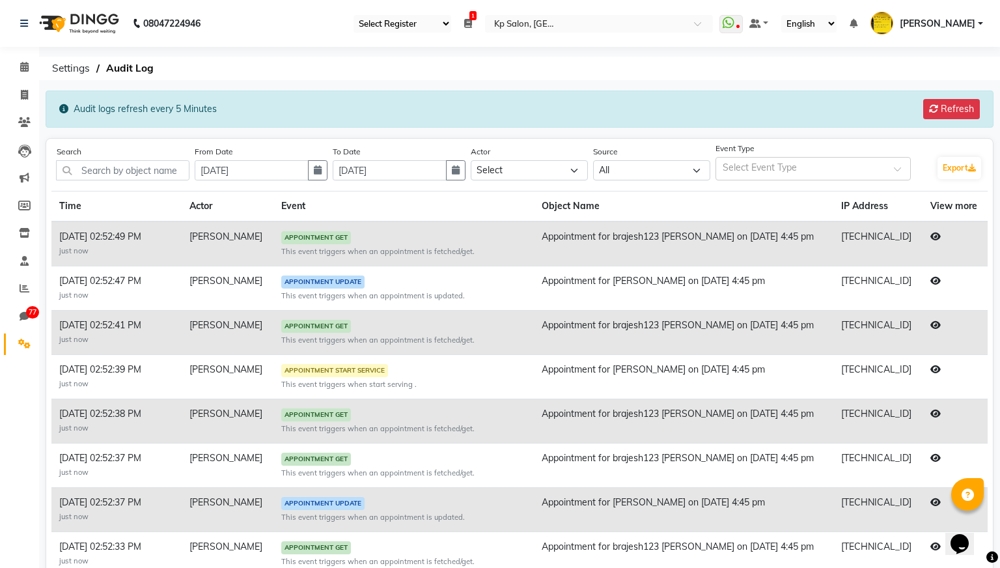
click at [931, 236] on icon at bounding box center [936, 236] width 10 height 9
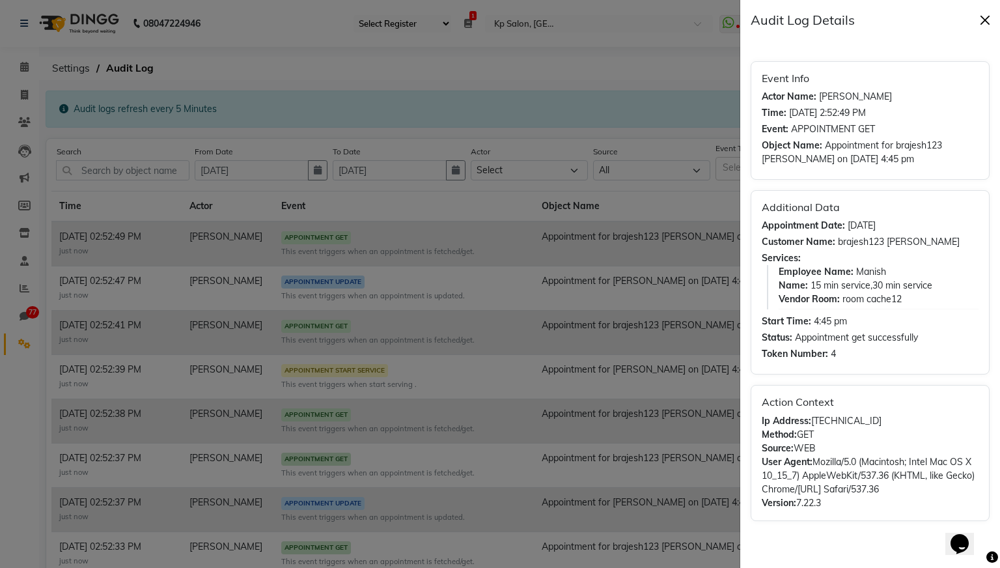
click at [989, 15] on button "Close" at bounding box center [986, 20] width 20 height 20
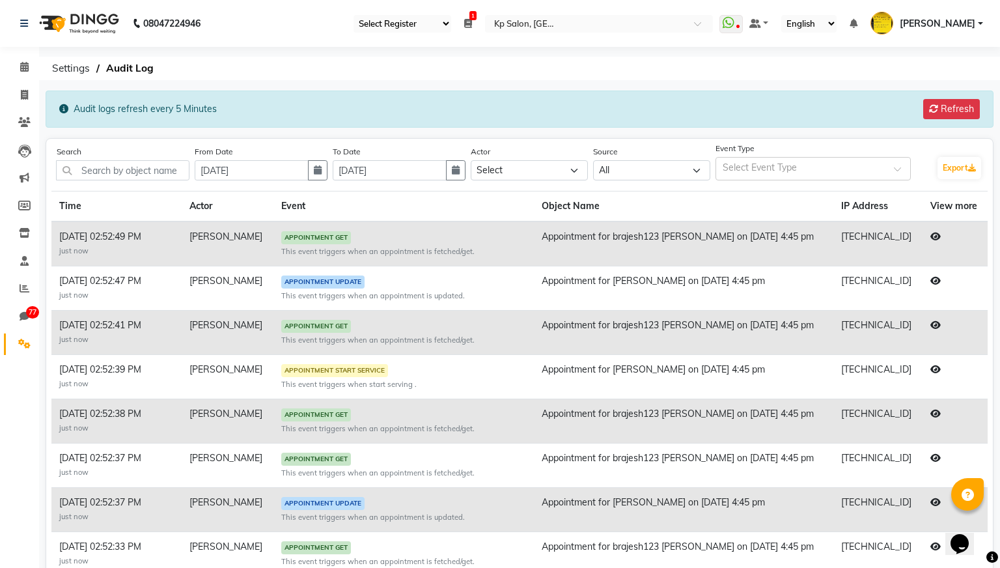
click at [931, 280] on icon at bounding box center [936, 280] width 10 height 9
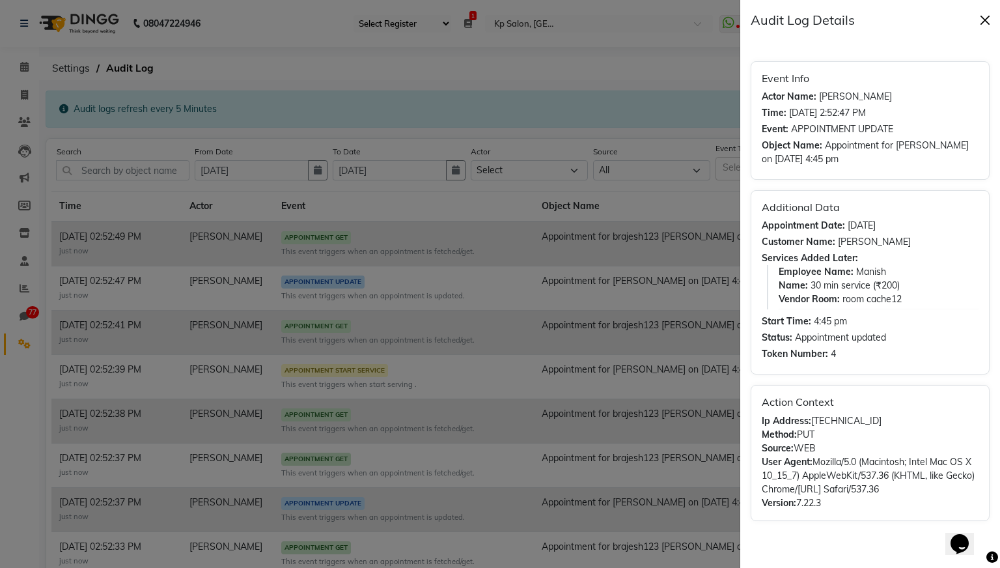
click at [983, 21] on button "Close" at bounding box center [986, 20] width 20 height 20
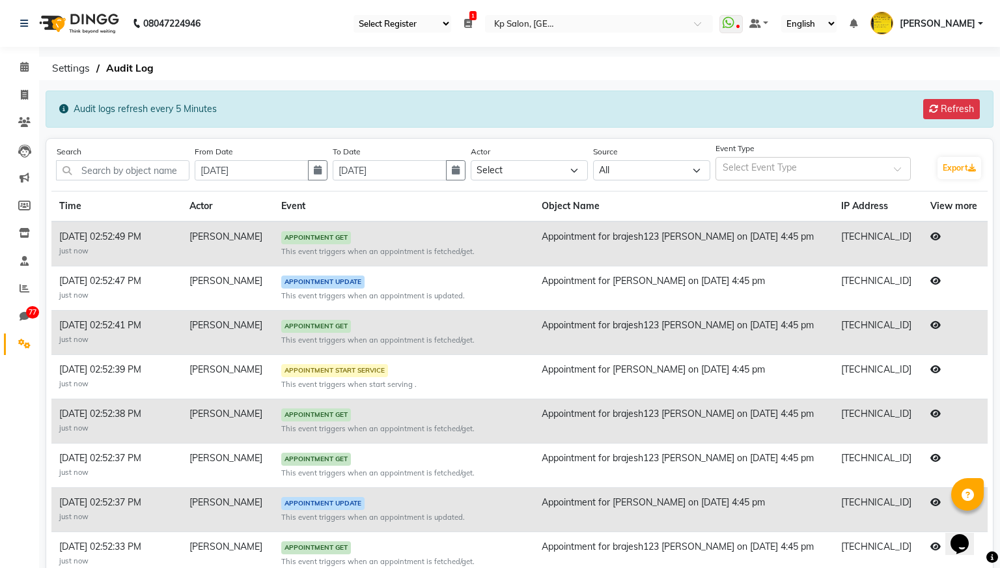
click at [931, 276] on icon at bounding box center [936, 280] width 10 height 9
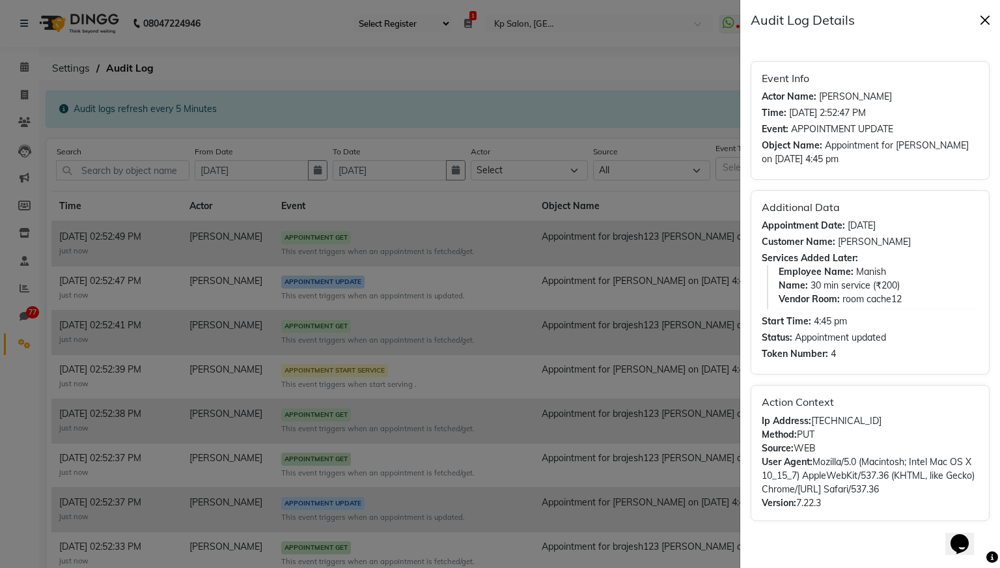
click at [989, 14] on button "Close" at bounding box center [986, 20] width 20 height 20
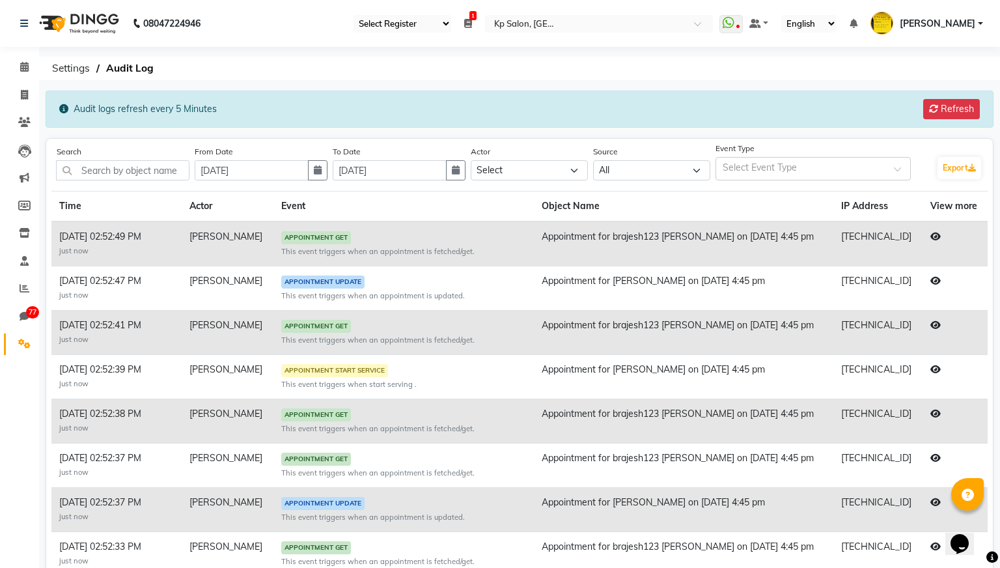
click at [931, 325] on icon at bounding box center [936, 324] width 10 height 9
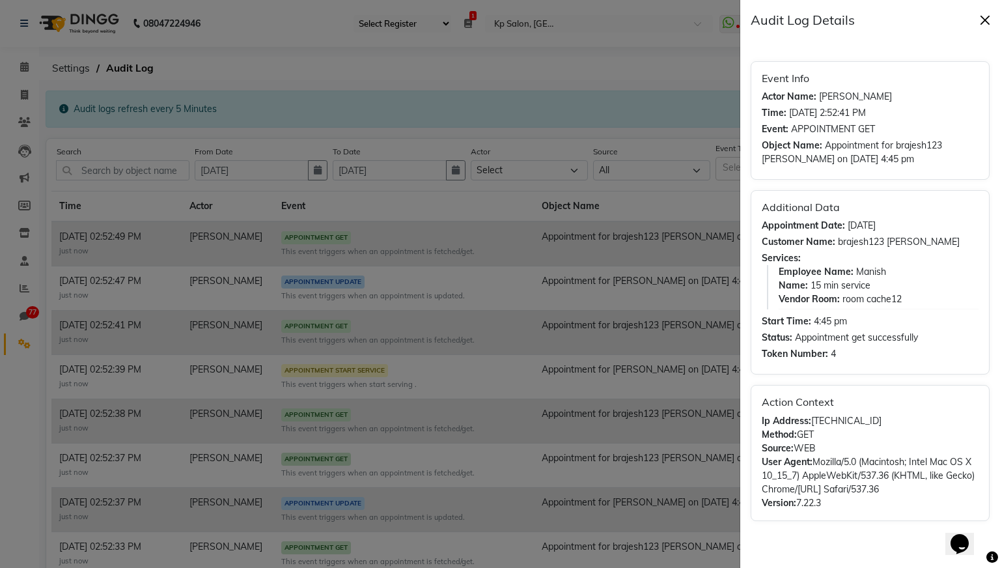
click at [988, 18] on button "Close" at bounding box center [986, 20] width 20 height 20
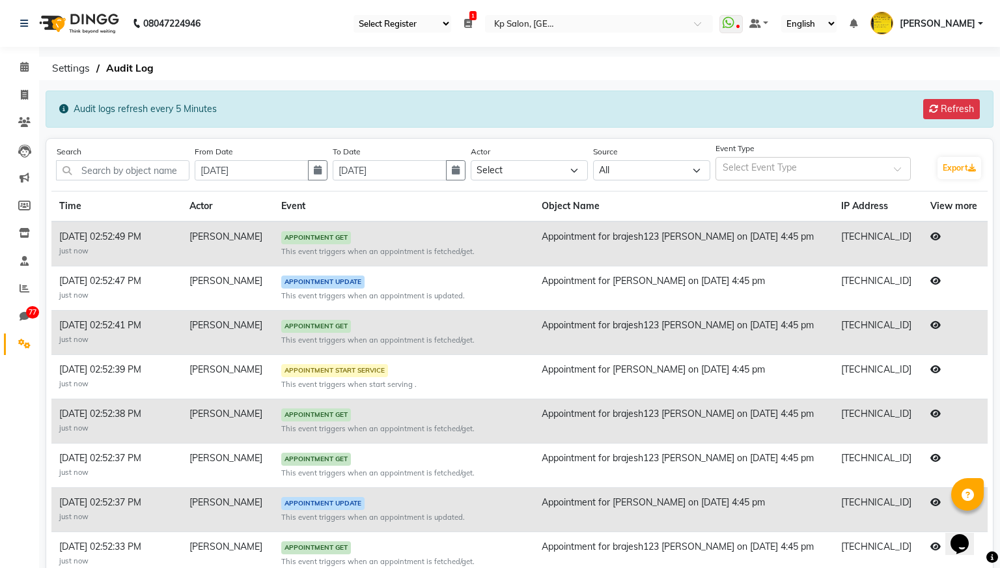
click at [931, 368] on icon at bounding box center [936, 369] width 10 height 9
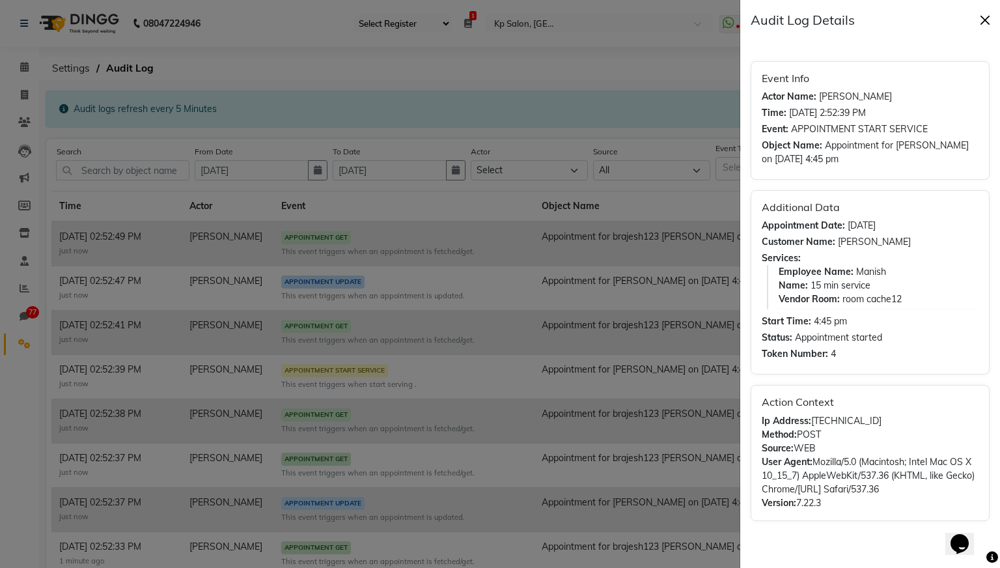
click at [987, 21] on button "Close" at bounding box center [986, 20] width 20 height 20
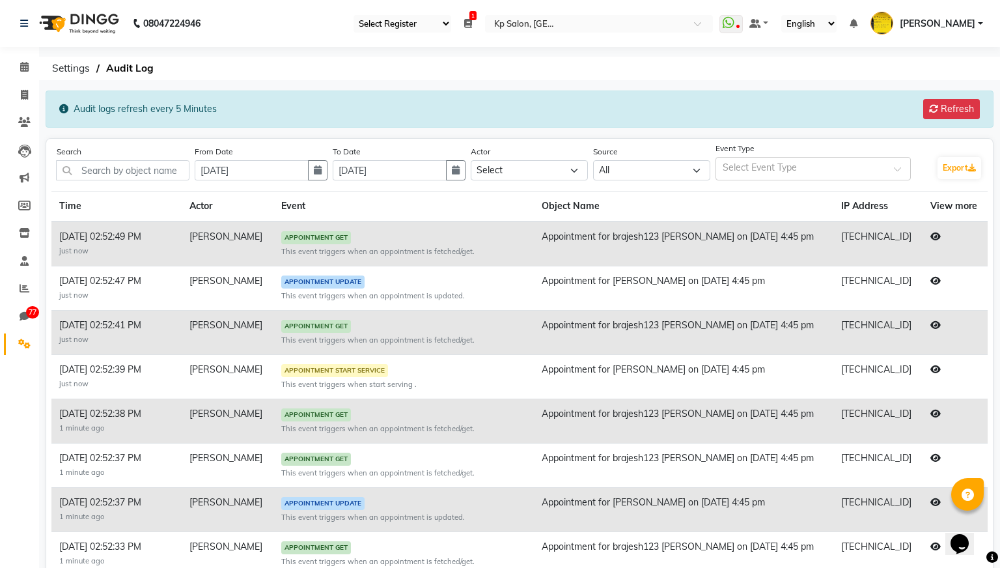
click at [931, 410] on icon at bounding box center [936, 413] width 10 height 9
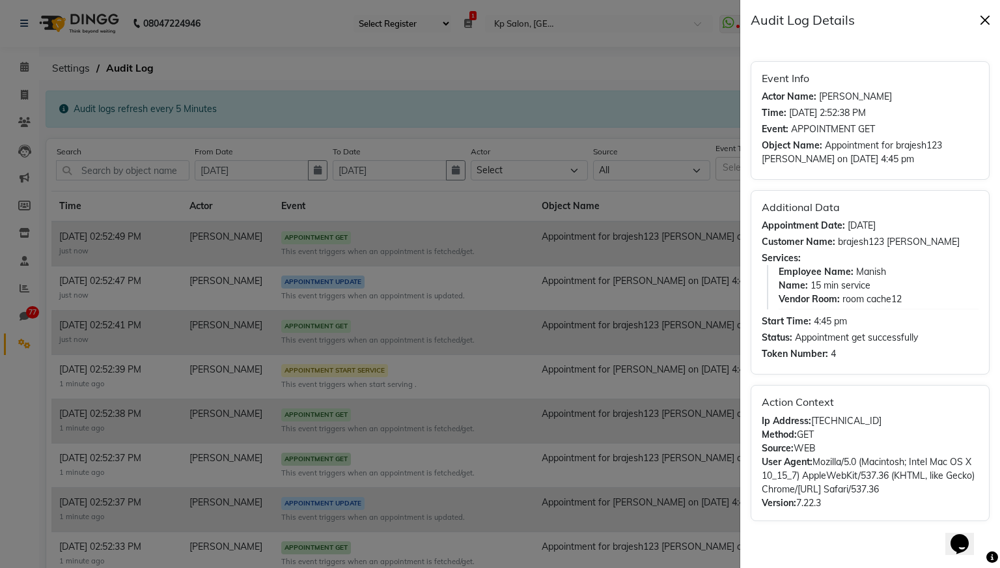
click at [986, 23] on button "Close" at bounding box center [986, 20] width 20 height 20
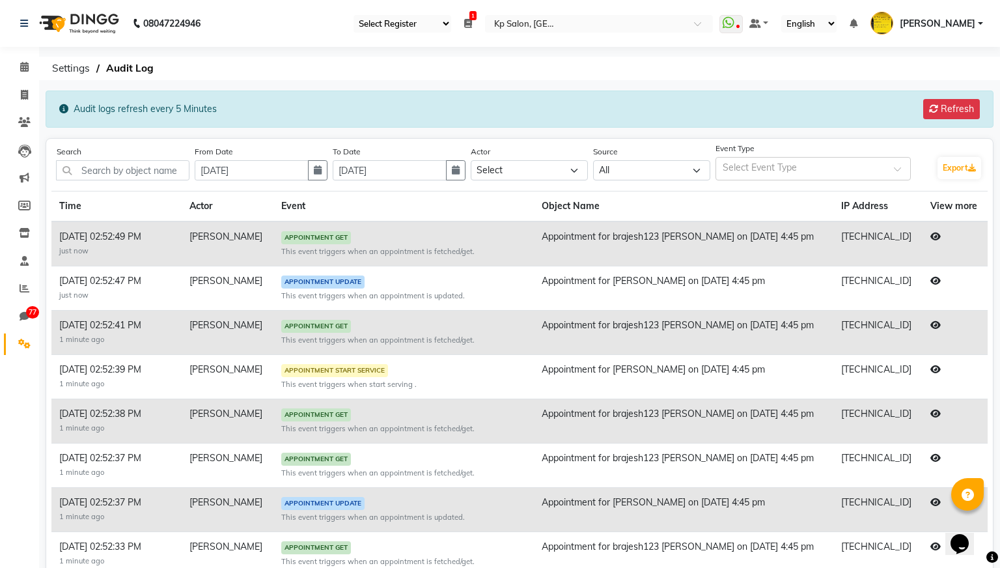
scroll to position [173, 0]
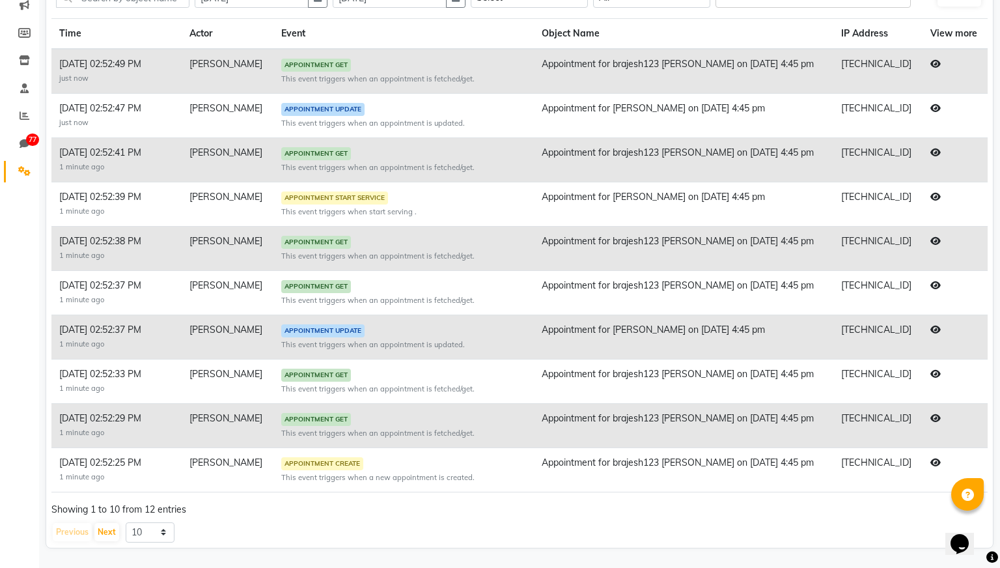
click at [931, 330] on icon at bounding box center [936, 329] width 10 height 9
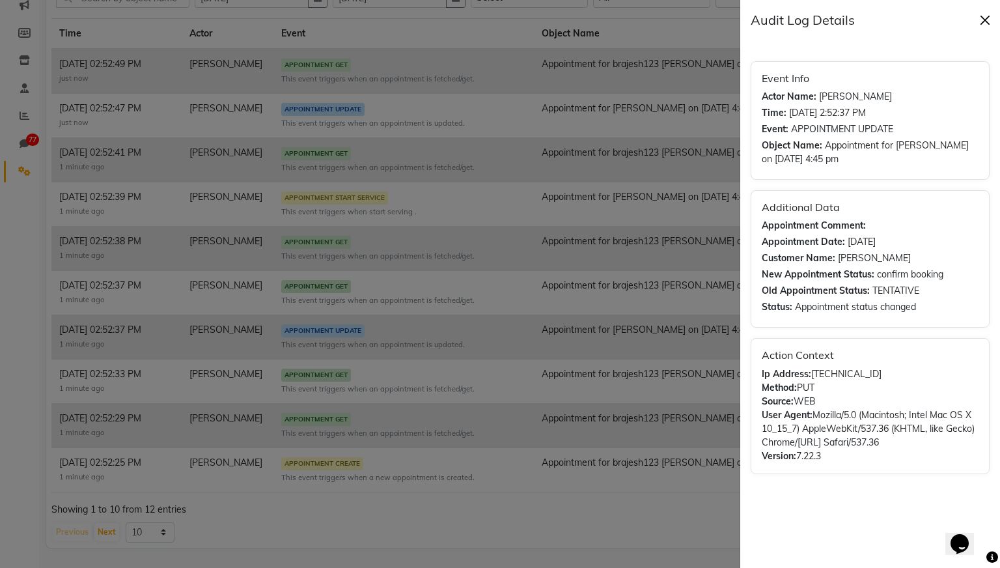
click at [983, 22] on button "Close" at bounding box center [986, 20] width 20 height 20
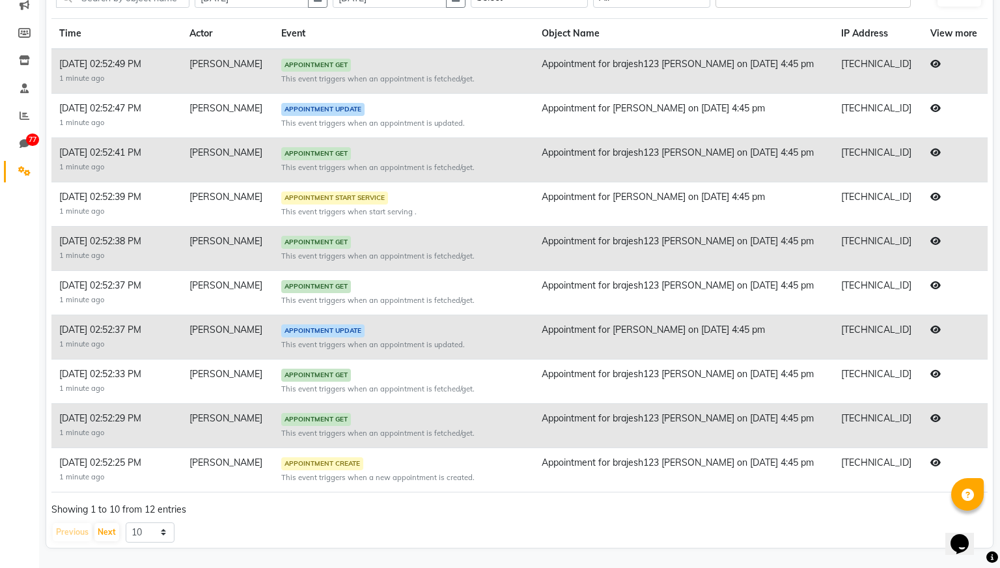
click at [931, 464] on icon at bounding box center [936, 462] width 10 height 9
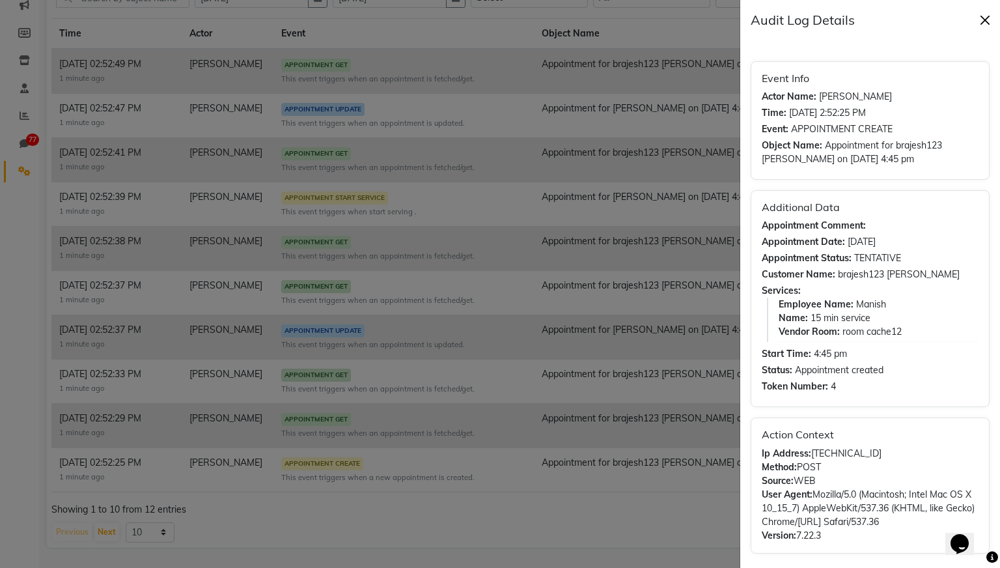
click at [985, 22] on button "Close" at bounding box center [986, 20] width 20 height 20
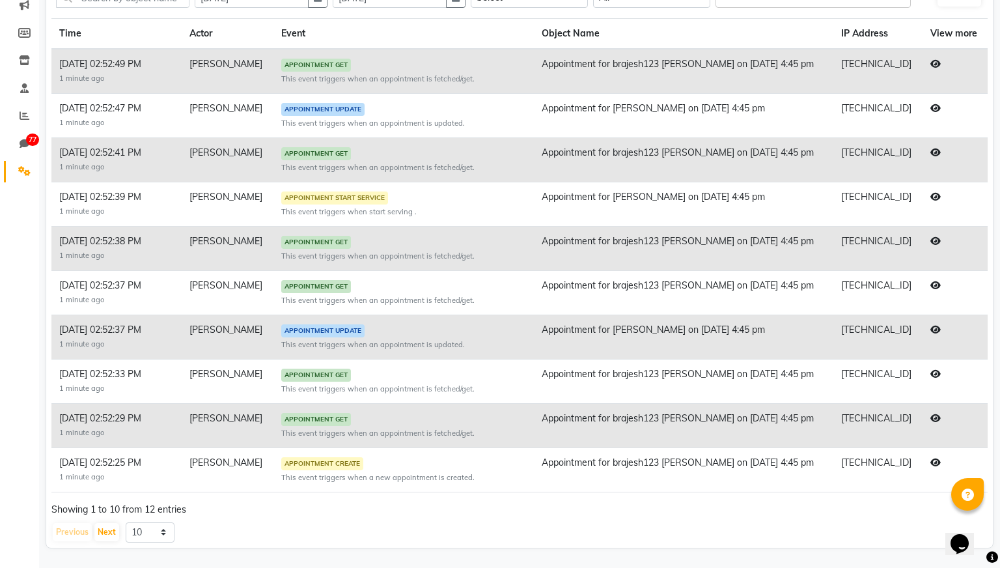
scroll to position [0, 0]
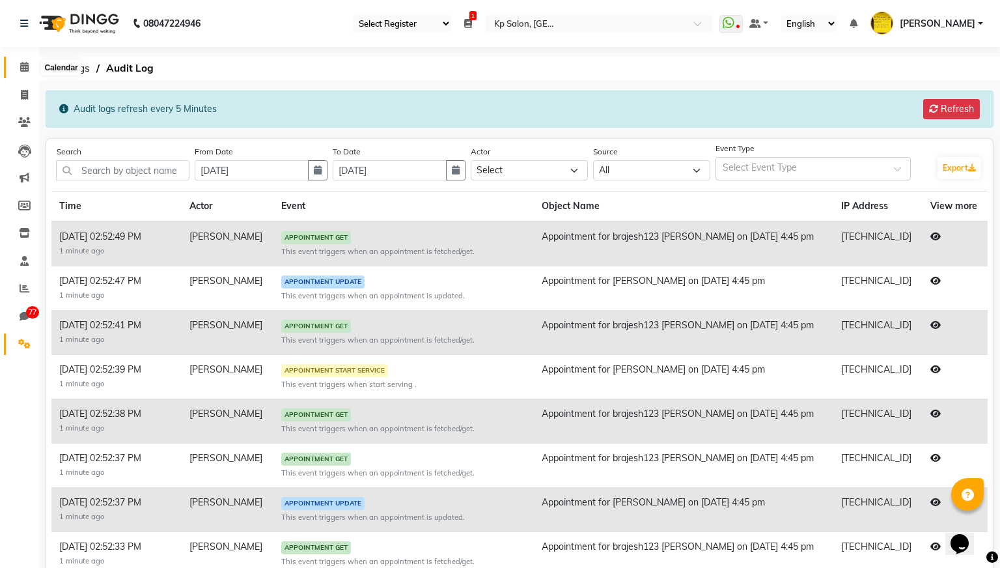
click at [27, 64] on icon at bounding box center [24, 67] width 8 height 10
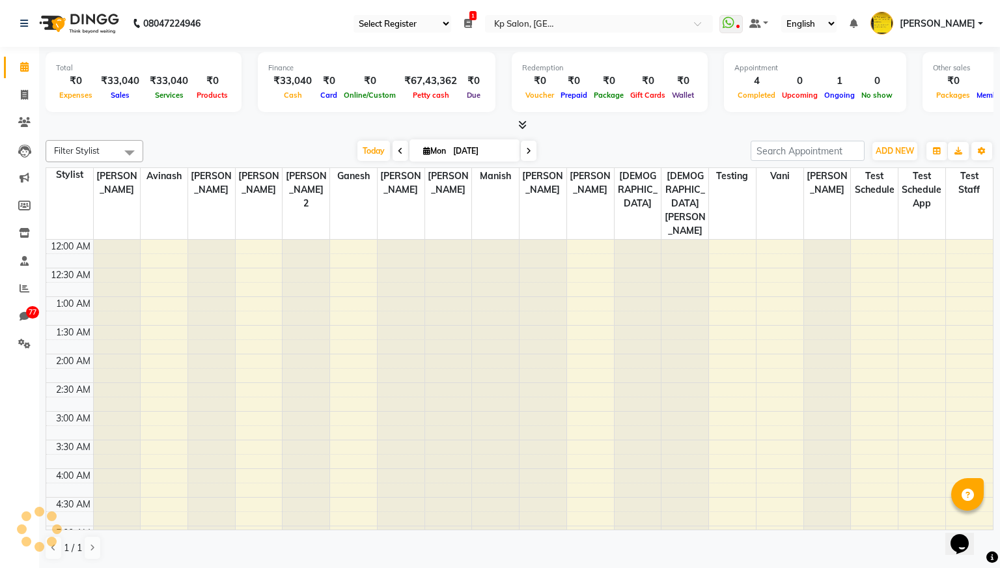
scroll to position [345, 0]
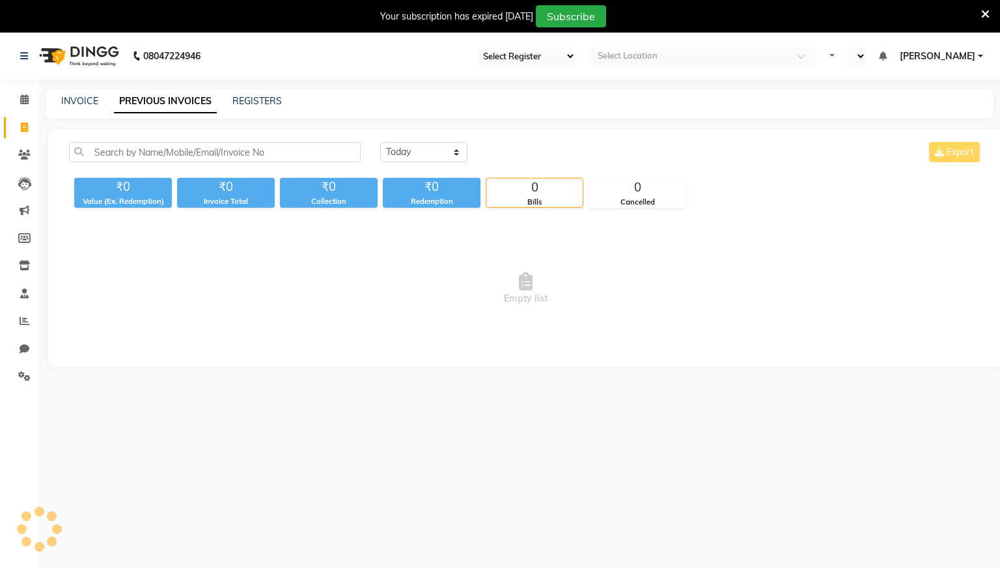
select select "28"
select select "en"
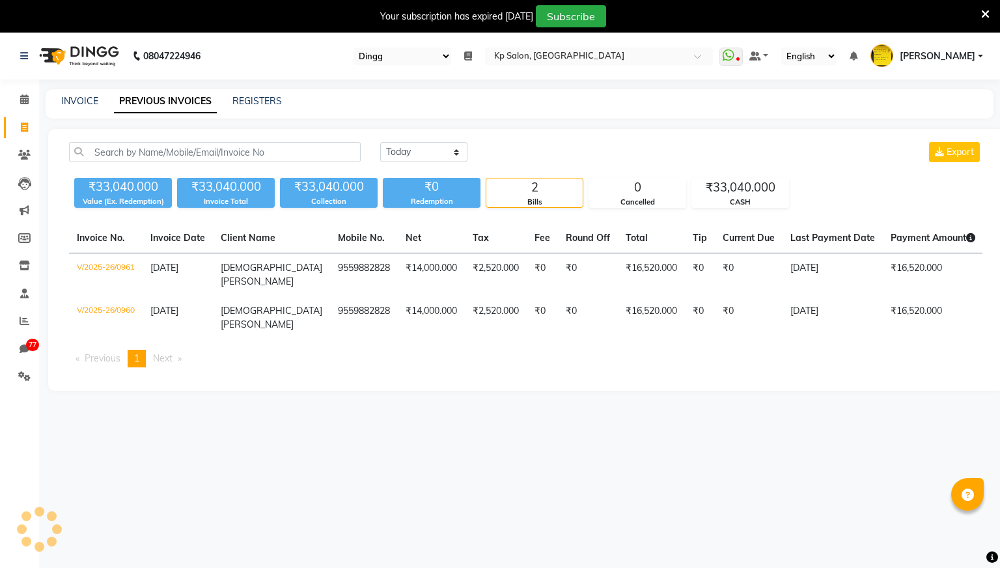
select select "28"
select select "en"
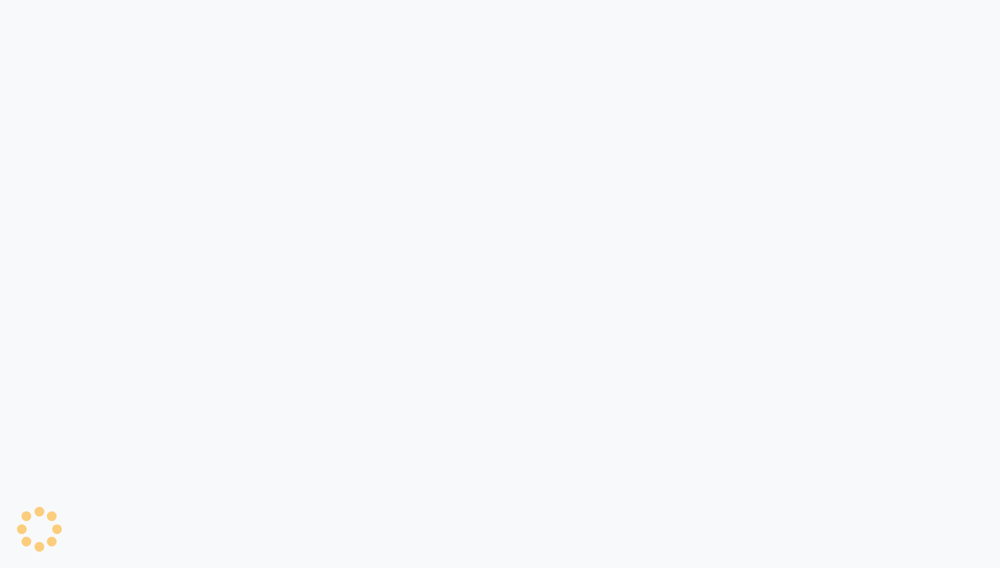
select select "28"
select select "en"
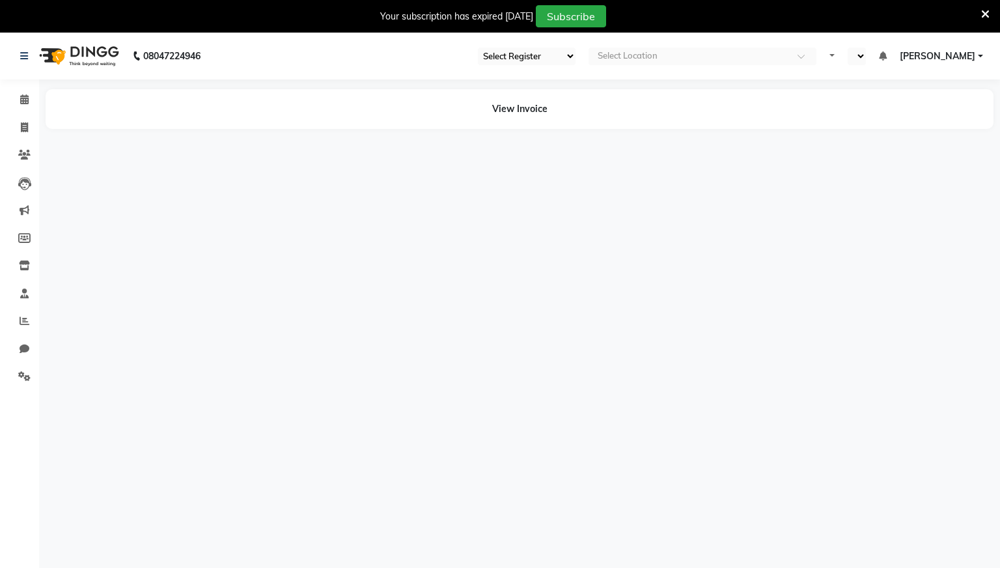
select select "28"
select select "en"
